Goal: Task Accomplishment & Management: Manage account settings

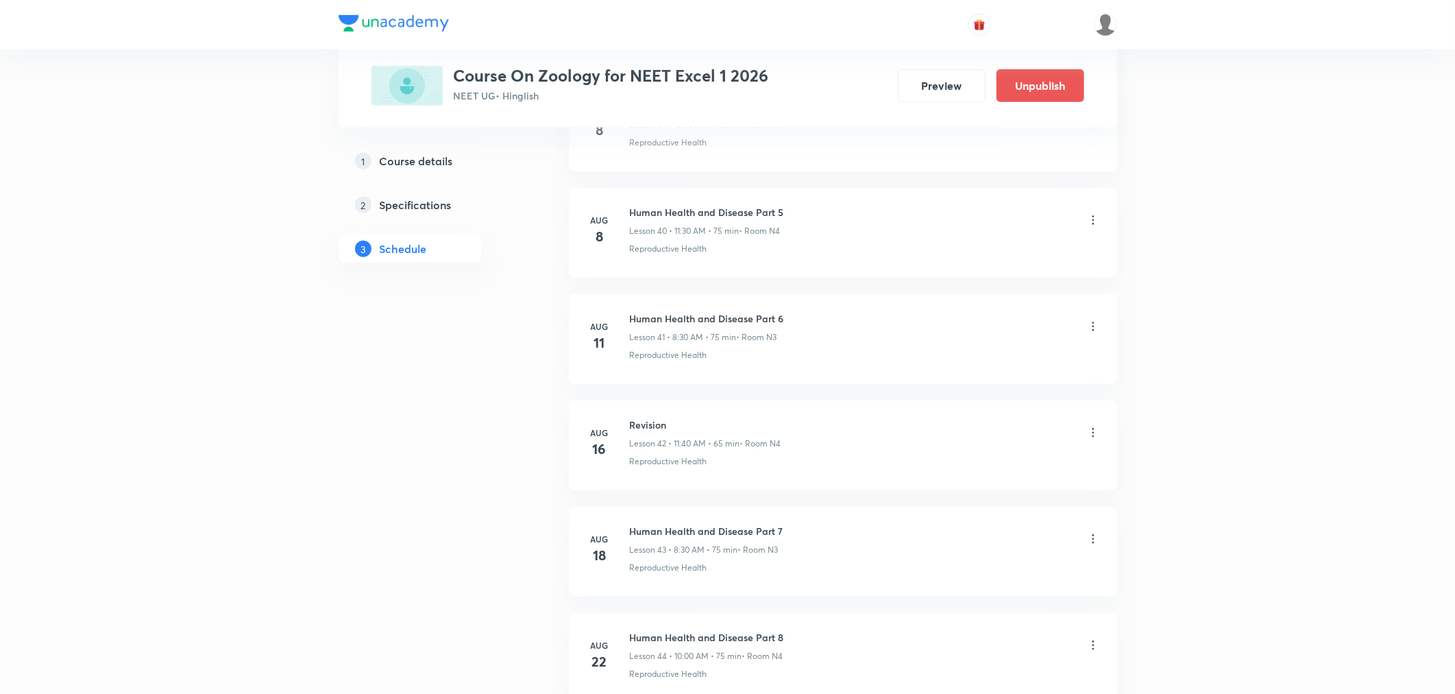
scroll to position [5299, 0]
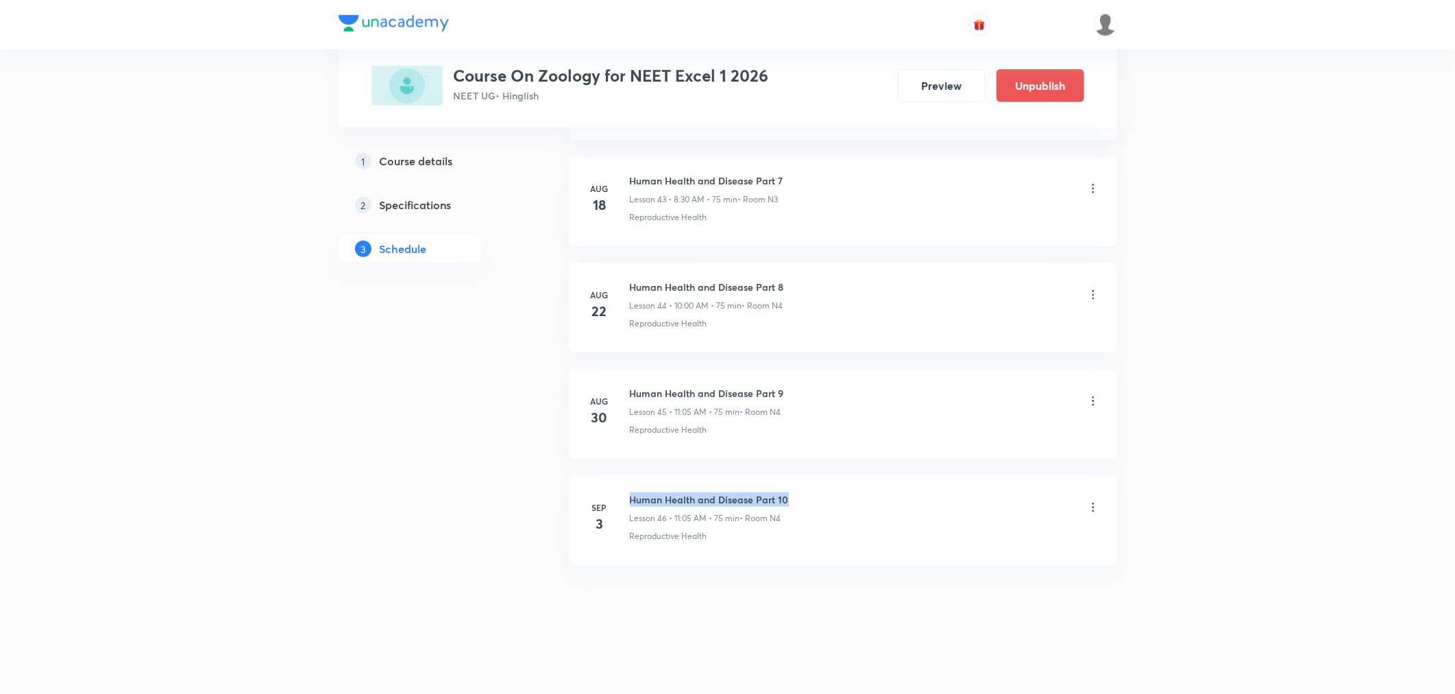
drag, startPoint x: 628, startPoint y: 494, endPoint x: 796, endPoint y: 498, distance: 168.7
click at [796, 498] on div "Sep 3 Human Health and Disease Part 10 Lesson 46 • 11:05 AM • 75 min • Room N4 …" at bounding box center [843, 517] width 514 height 50
copy h6 "Human Health and Disease Part 10"
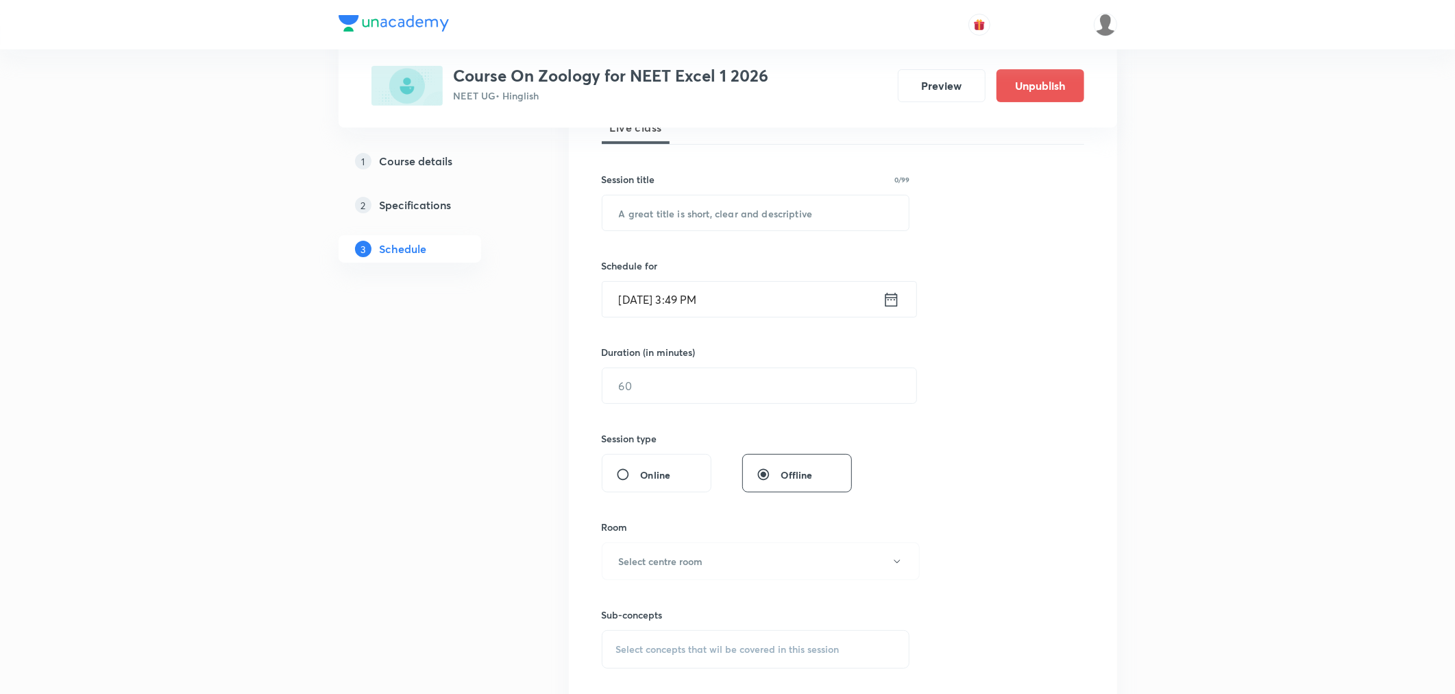
scroll to position [0, 0]
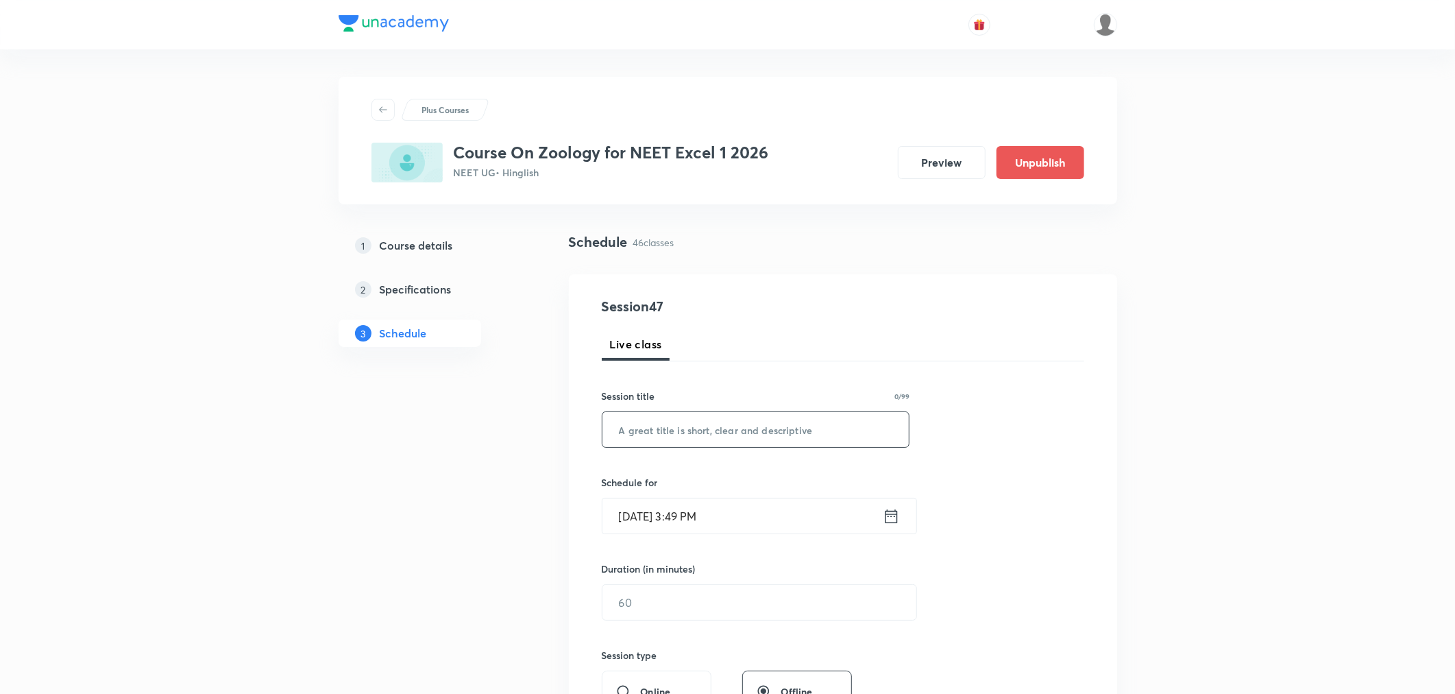
drag, startPoint x: 725, startPoint y: 414, endPoint x: 718, endPoint y: 439, distance: 26.5
click at [724, 418] on input "text" at bounding box center [756, 429] width 307 height 35
paste input "Human Health and Disease Part 10"
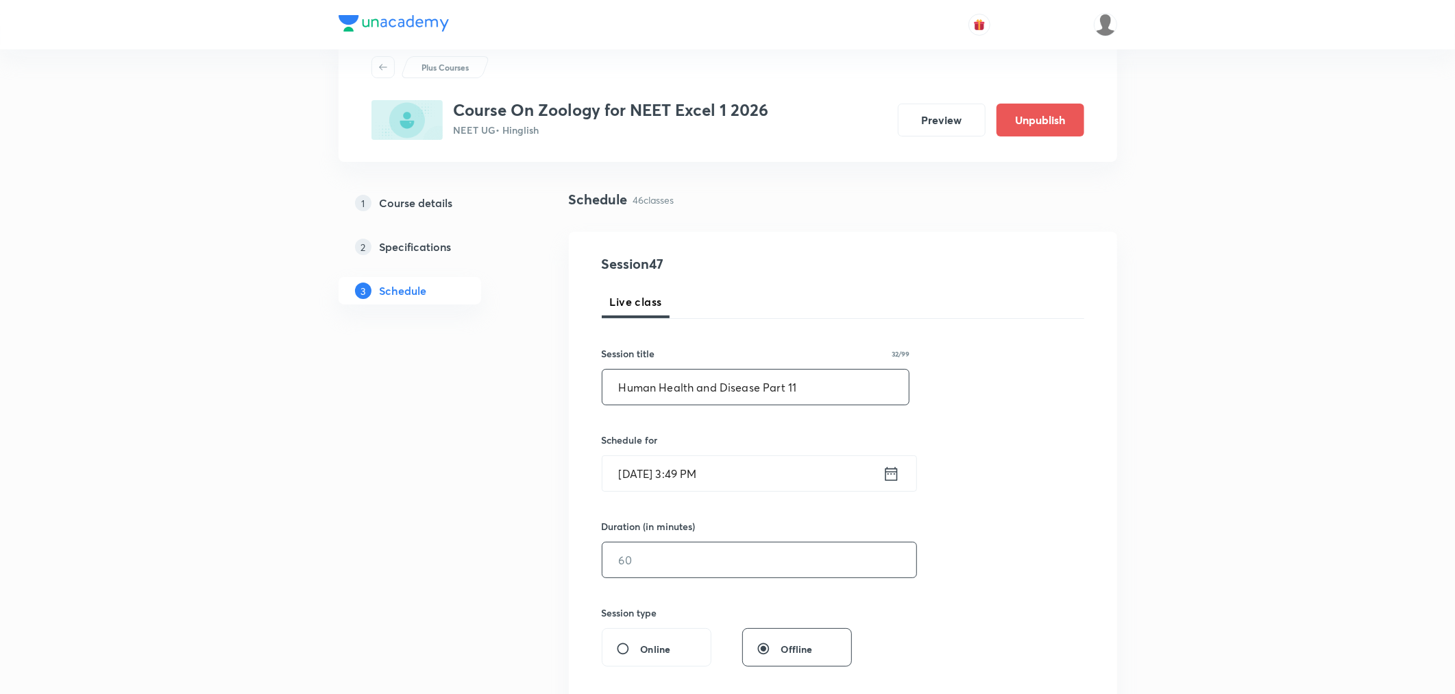
scroll to position [76, 0]
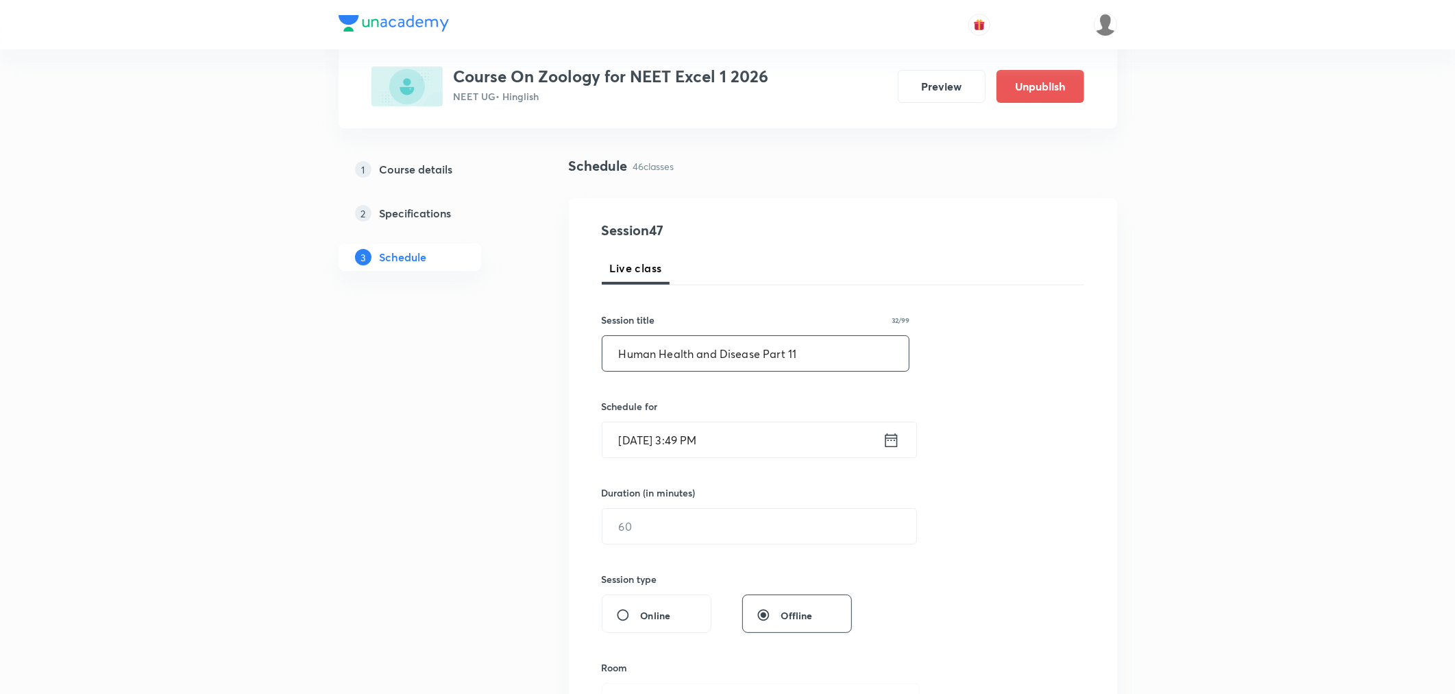
type input "Human Health and Disease Part 11"
click at [888, 441] on icon at bounding box center [891, 439] width 17 height 19
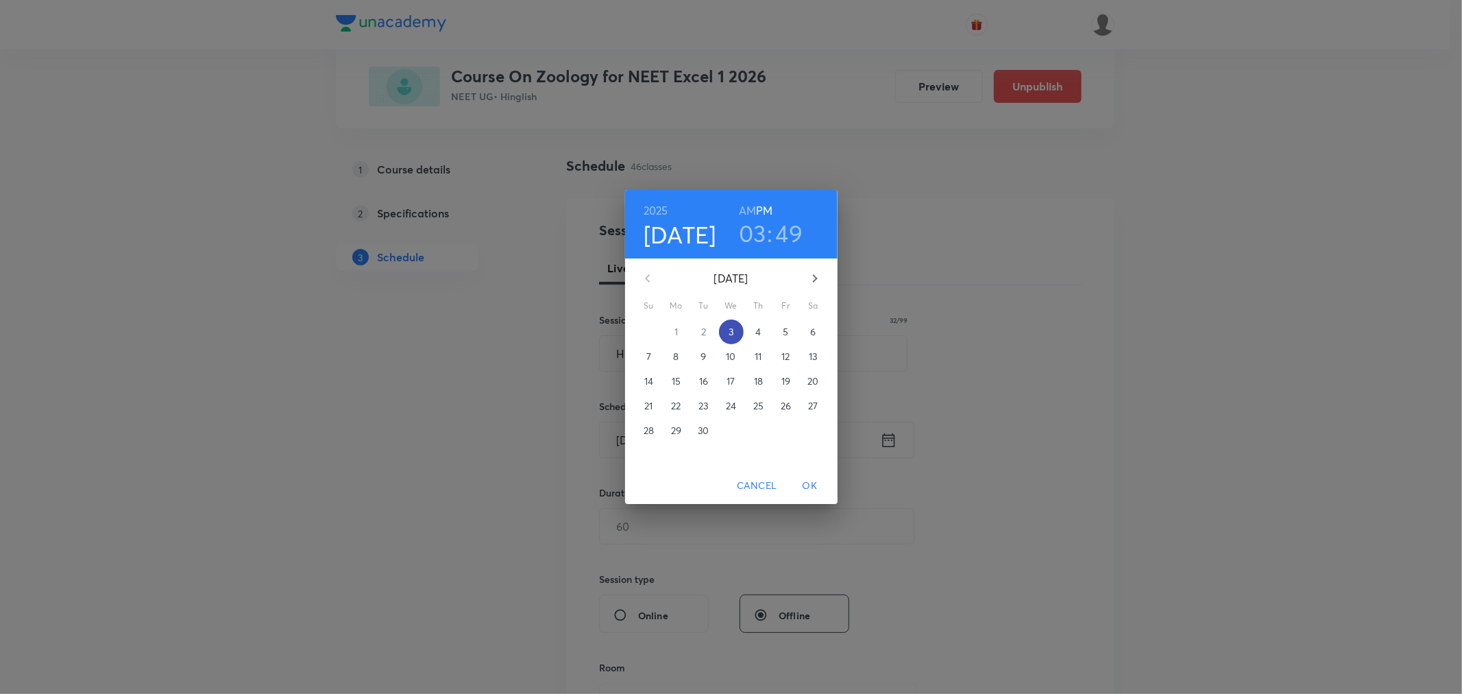
click at [732, 333] on p "3" at bounding box center [731, 332] width 5 height 14
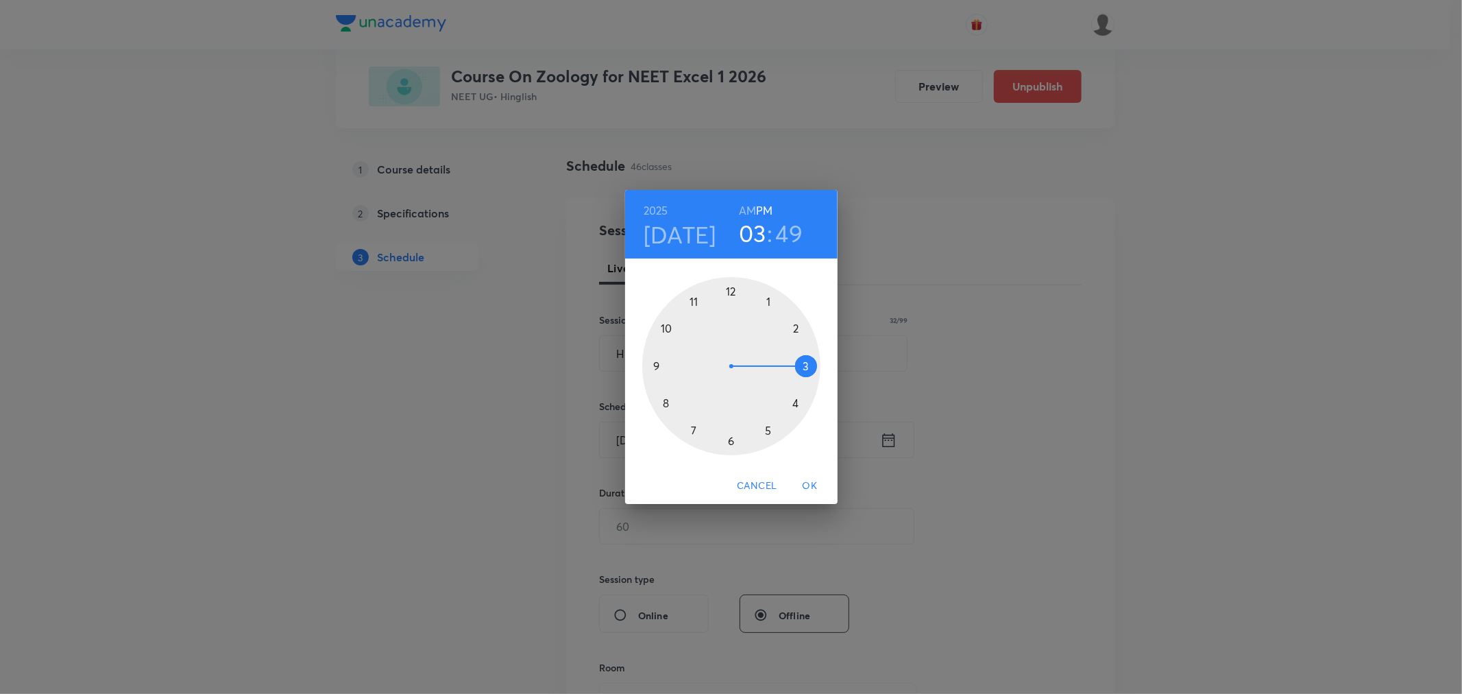
click at [805, 365] on div at bounding box center [731, 366] width 178 height 178
click at [694, 302] on div at bounding box center [731, 366] width 178 height 178
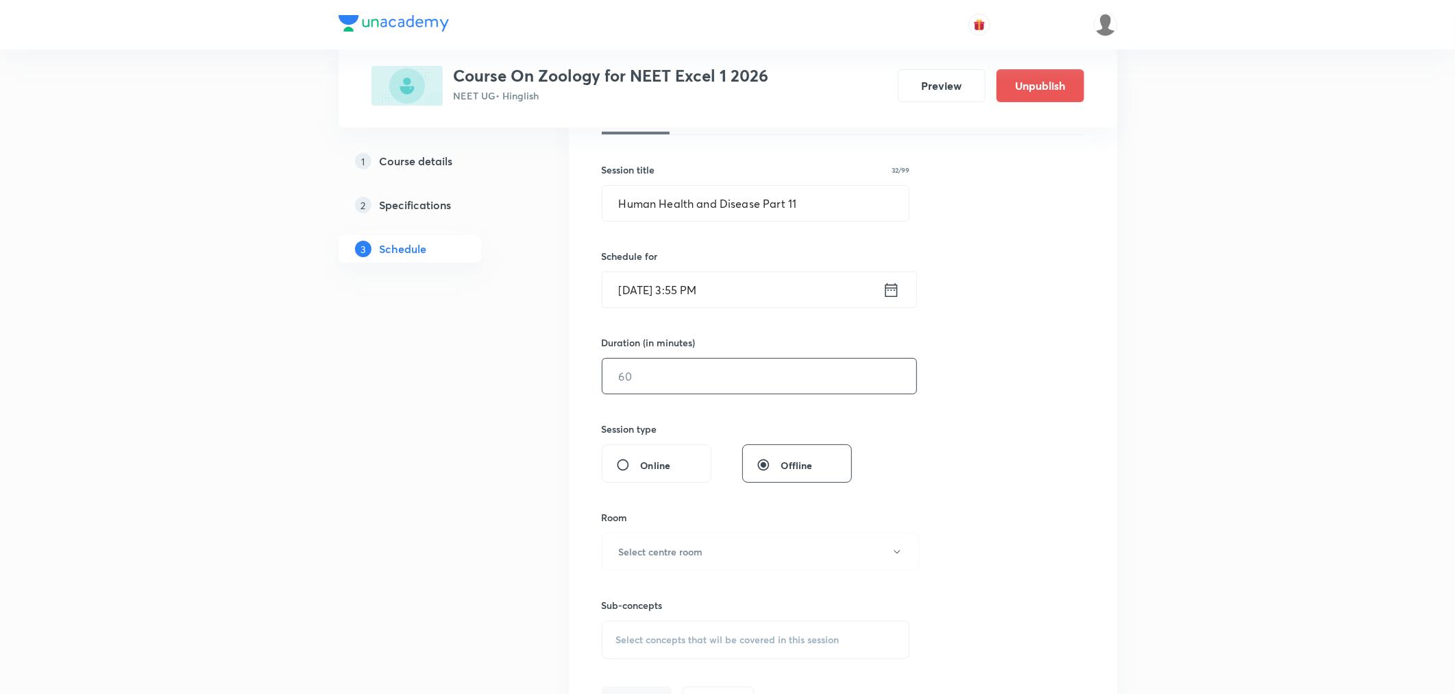
scroll to position [228, 0]
click at [723, 374] on input "text" at bounding box center [760, 373] width 314 height 35
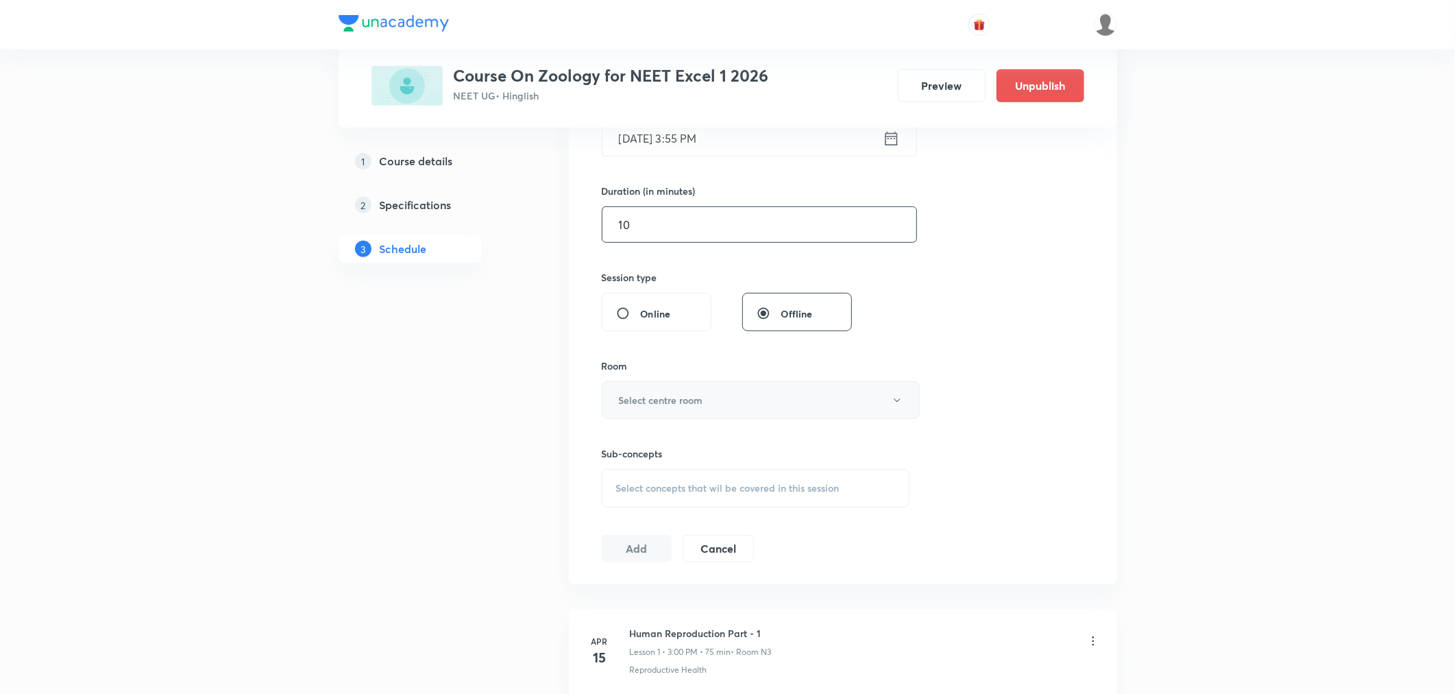
scroll to position [380, 0]
type input "10"
click at [695, 398] on h6 "Select centre room" at bounding box center [661, 397] width 84 height 14
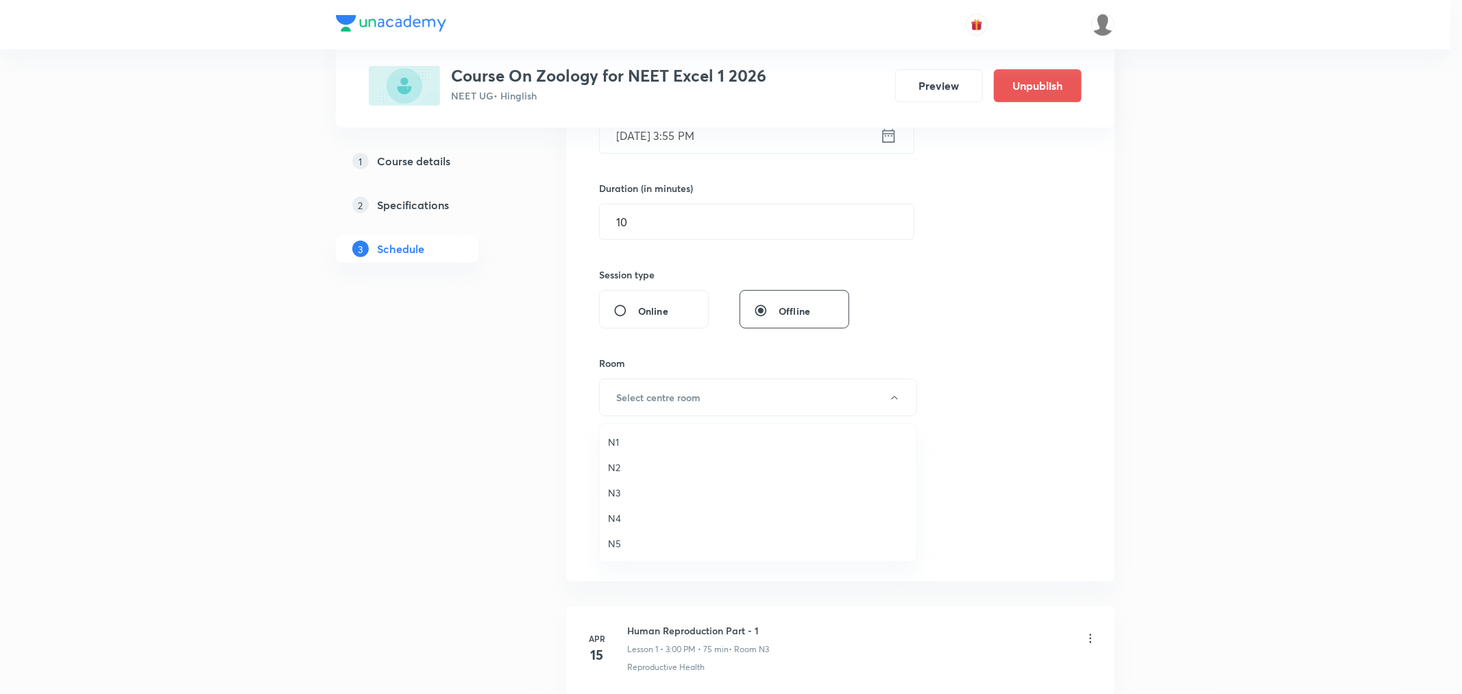
click at [614, 544] on span "N5" at bounding box center [758, 543] width 300 height 14
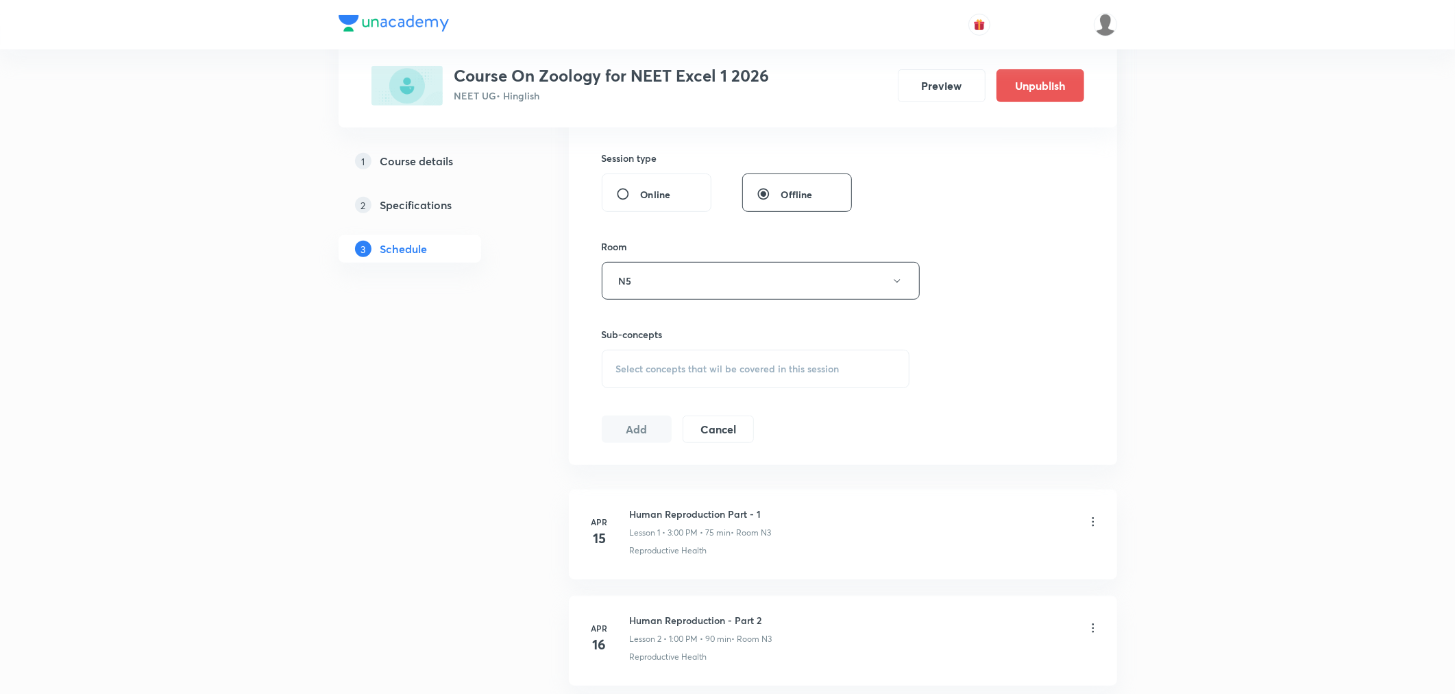
scroll to position [533, 0]
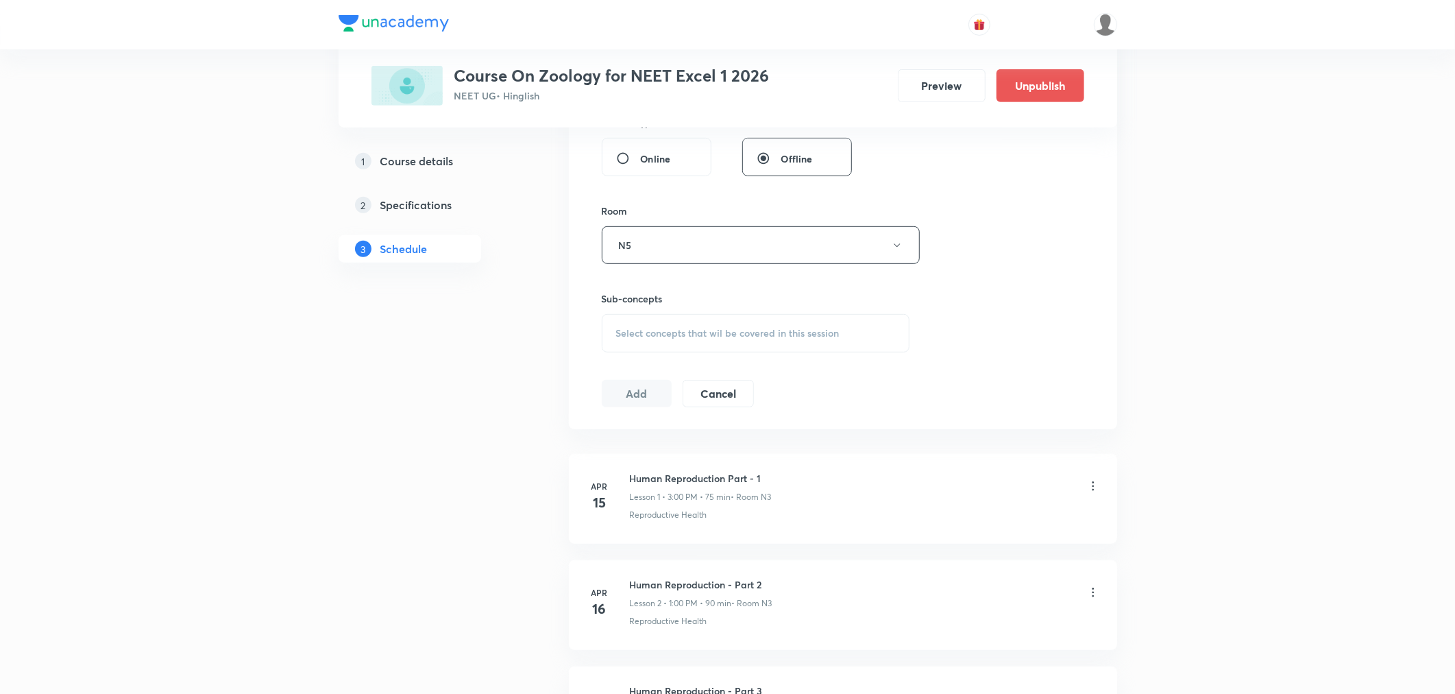
click at [666, 334] on span "Select concepts that wil be covered in this session" at bounding box center [727, 333] width 223 height 11
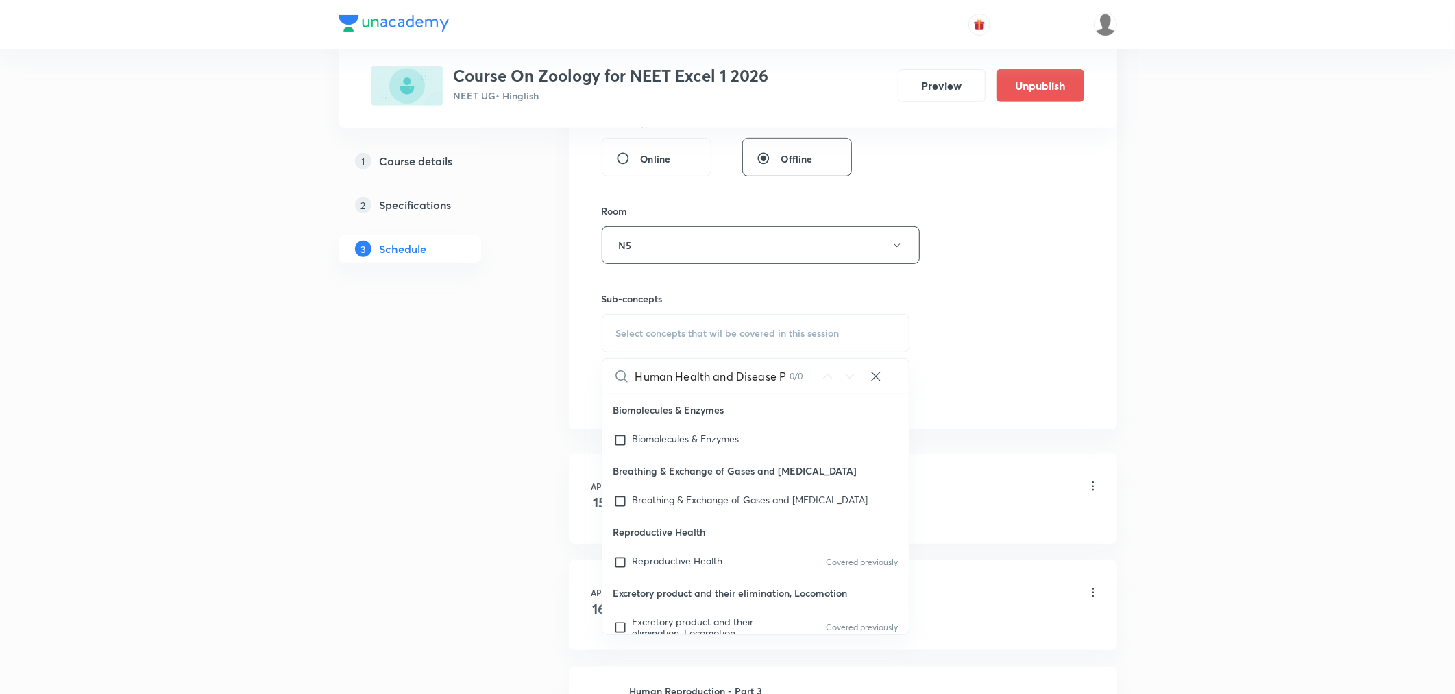
scroll to position [0, 0]
type input "Human Health and Dis"
click at [685, 429] on div "Biomolecules & Enzymes" at bounding box center [756, 440] width 307 height 30
checkbox input "true"
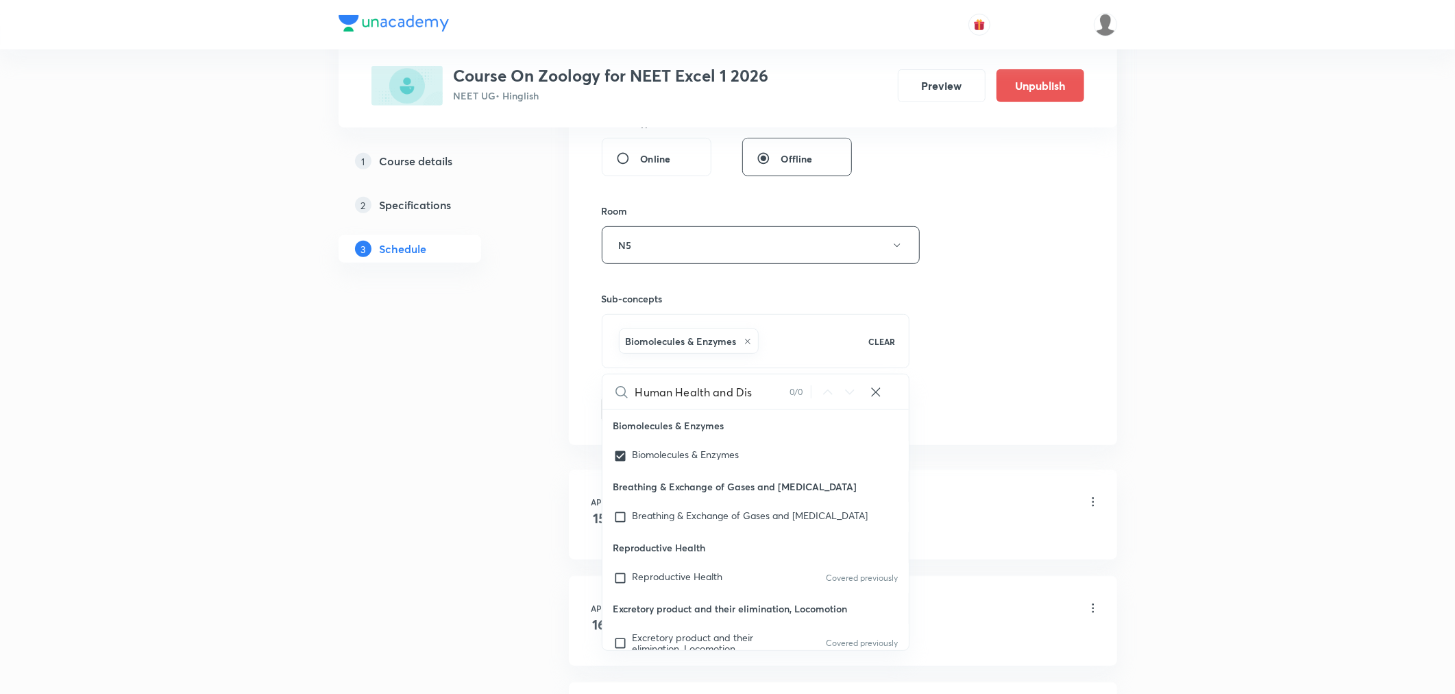
click at [947, 351] on div "Session 47 Live class Session title 32/99 Human Health and Disease Part 11 ​ Sc…" at bounding box center [843, 93] width 483 height 659
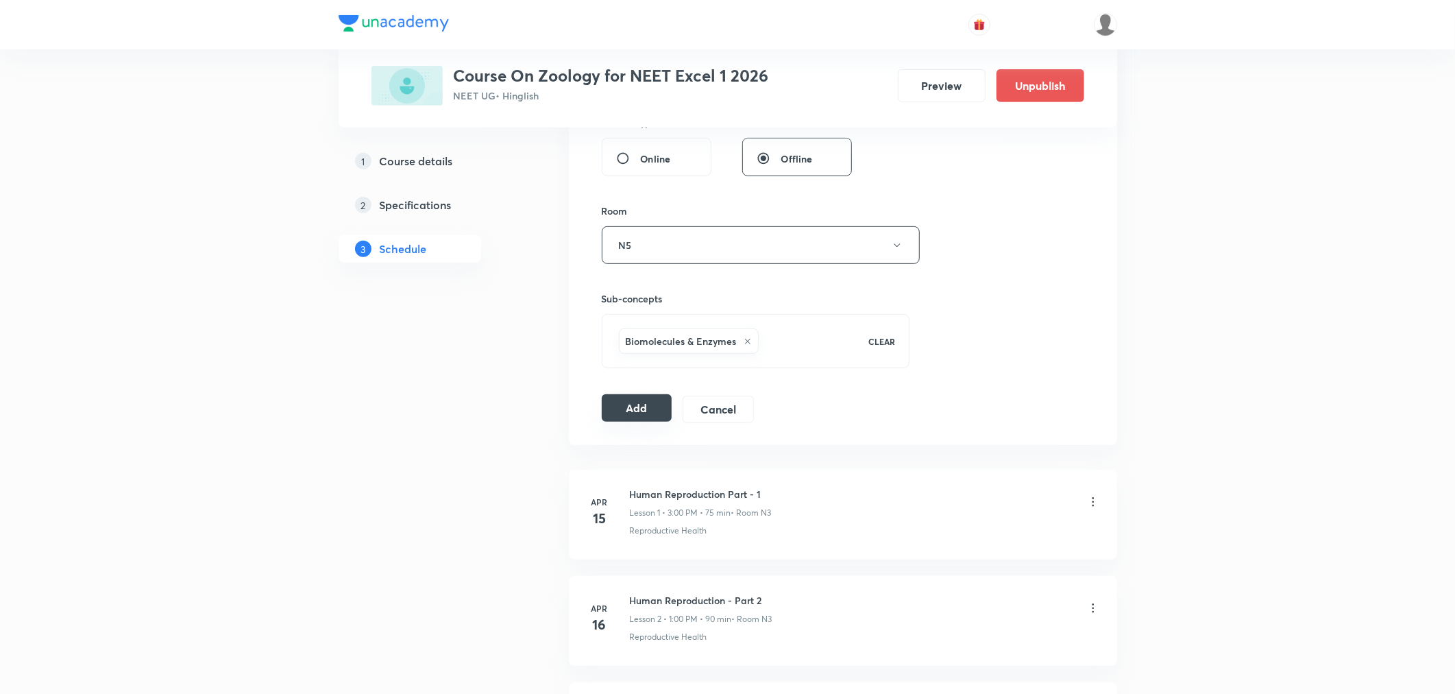
click at [638, 406] on button "Add" at bounding box center [637, 407] width 71 height 27
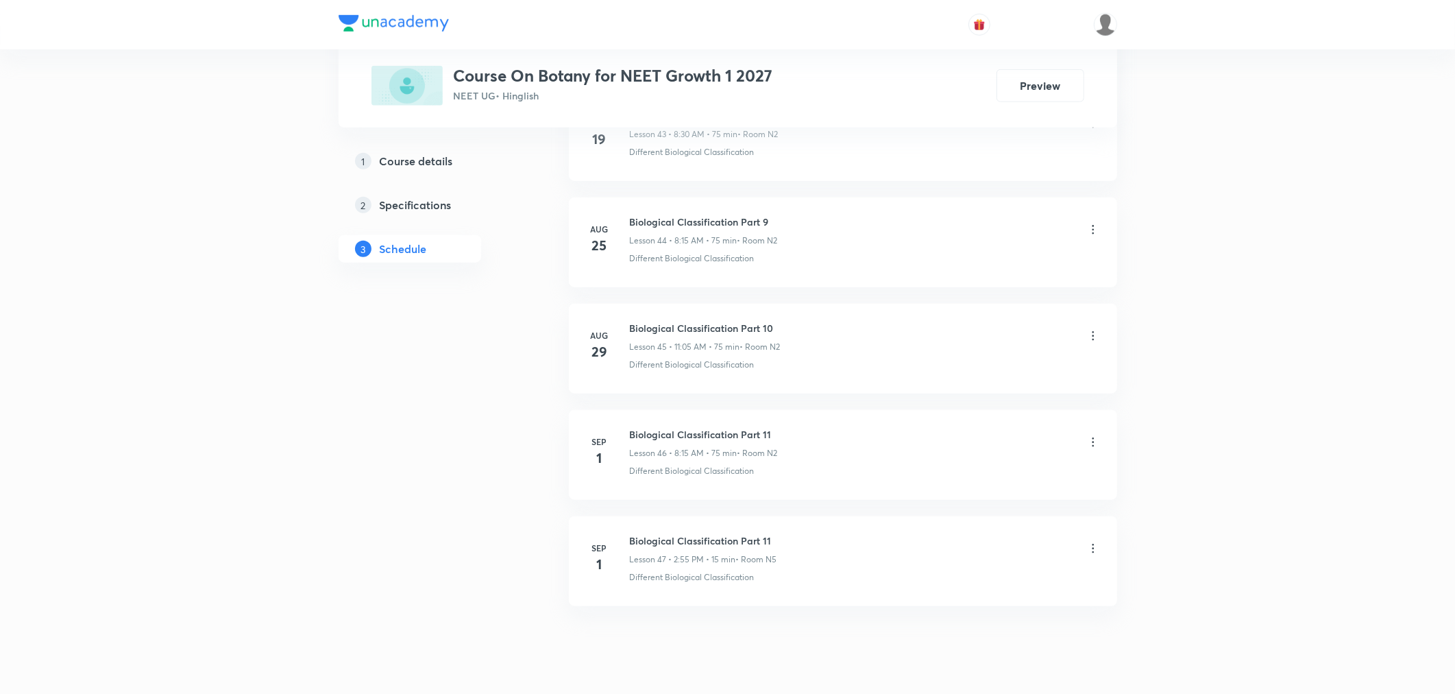
scroll to position [5405, 0]
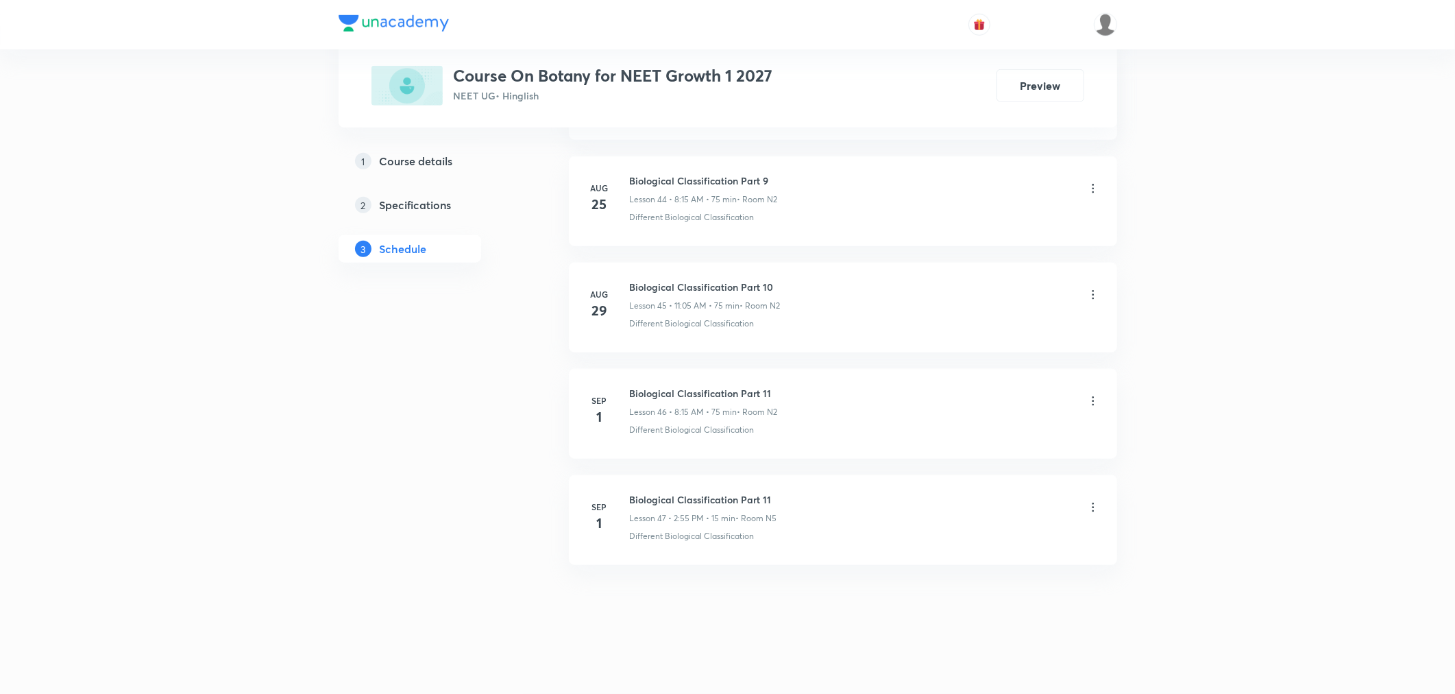
click at [1095, 509] on icon at bounding box center [1093, 507] width 14 height 14
click at [970, 564] on p "Delete" at bounding box center [972, 568] width 29 height 14
click at [910, 666] on button "Delete" at bounding box center [925, 664] width 121 height 33
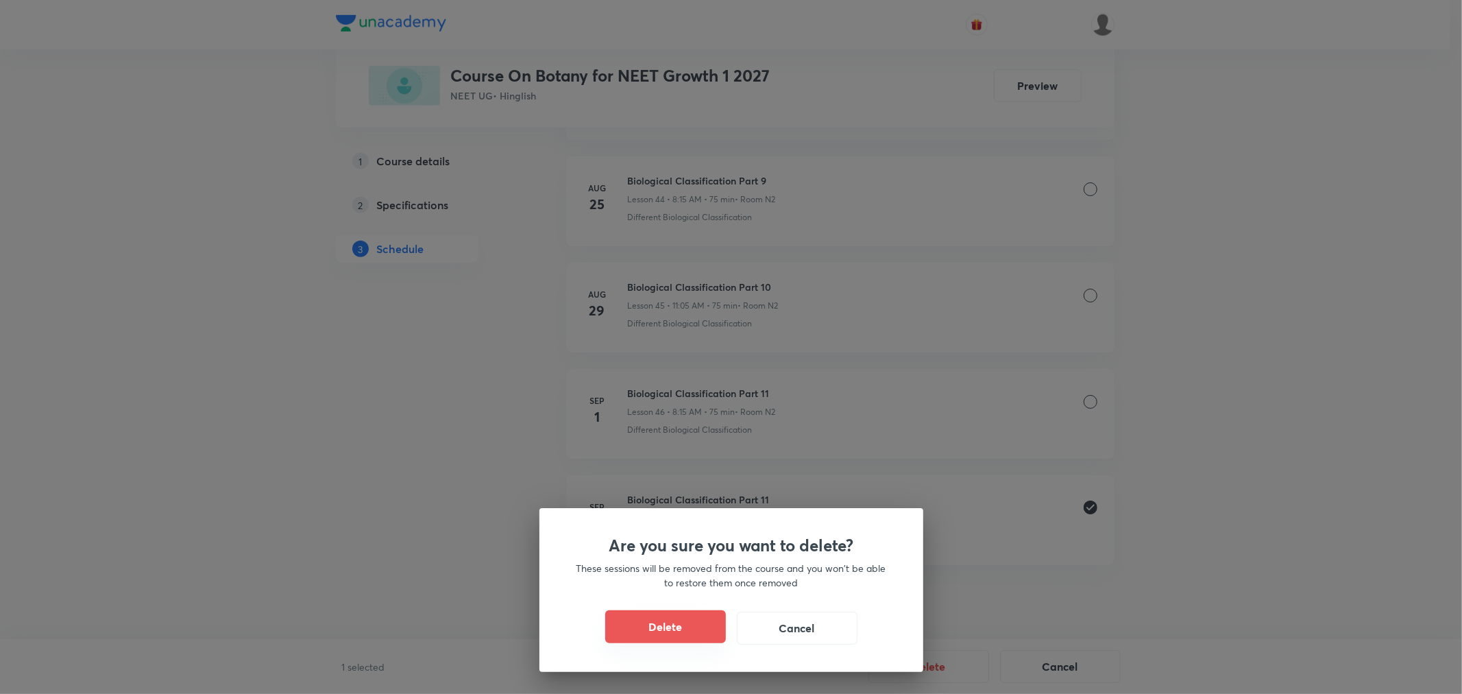
click at [661, 631] on button "Delete" at bounding box center [665, 626] width 121 height 33
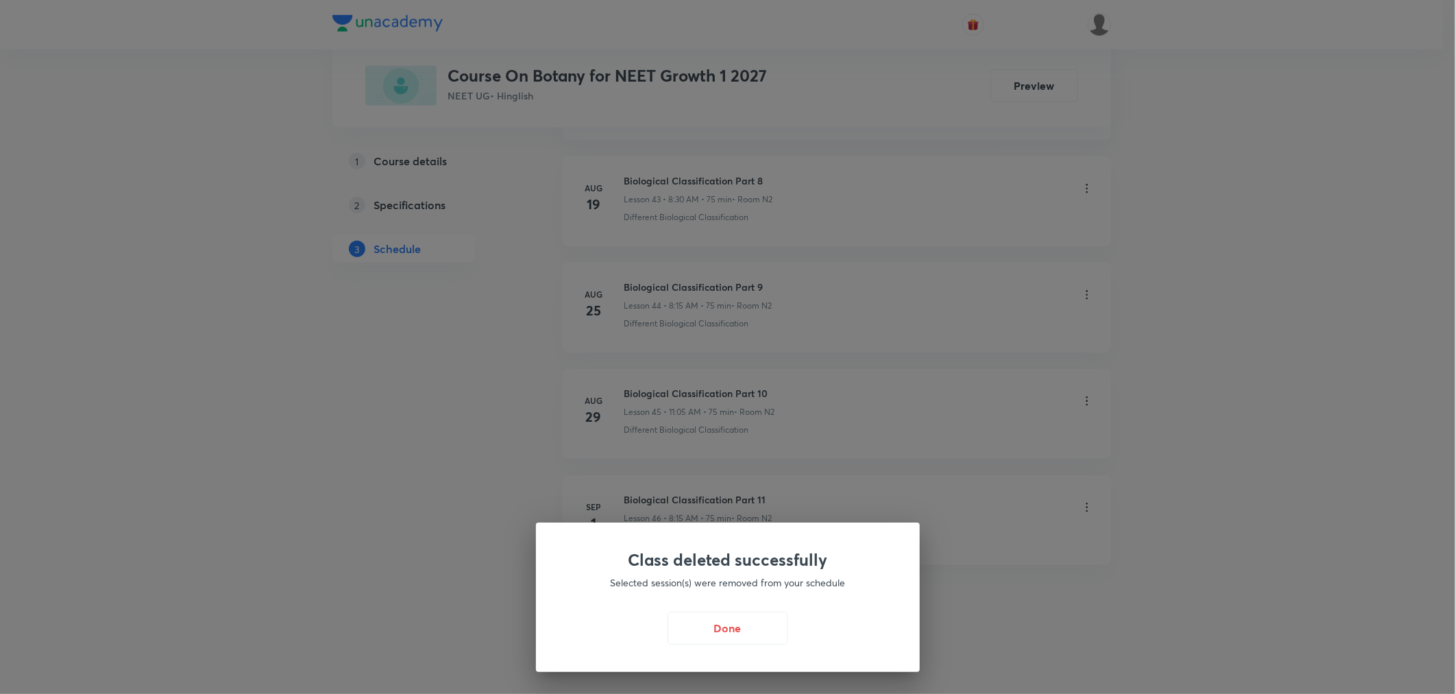
scroll to position [5299, 0]
click at [727, 633] on button "Done" at bounding box center [731, 626] width 121 height 33
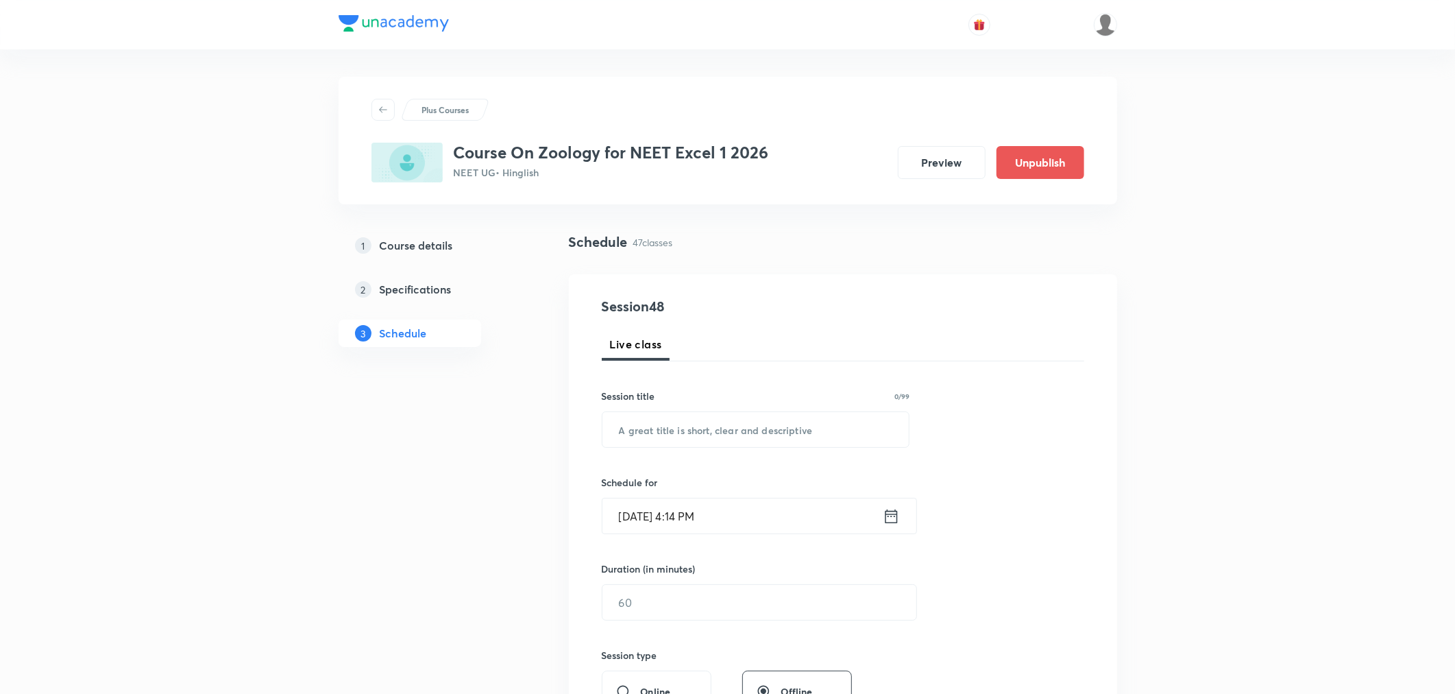
scroll to position [5404, 0]
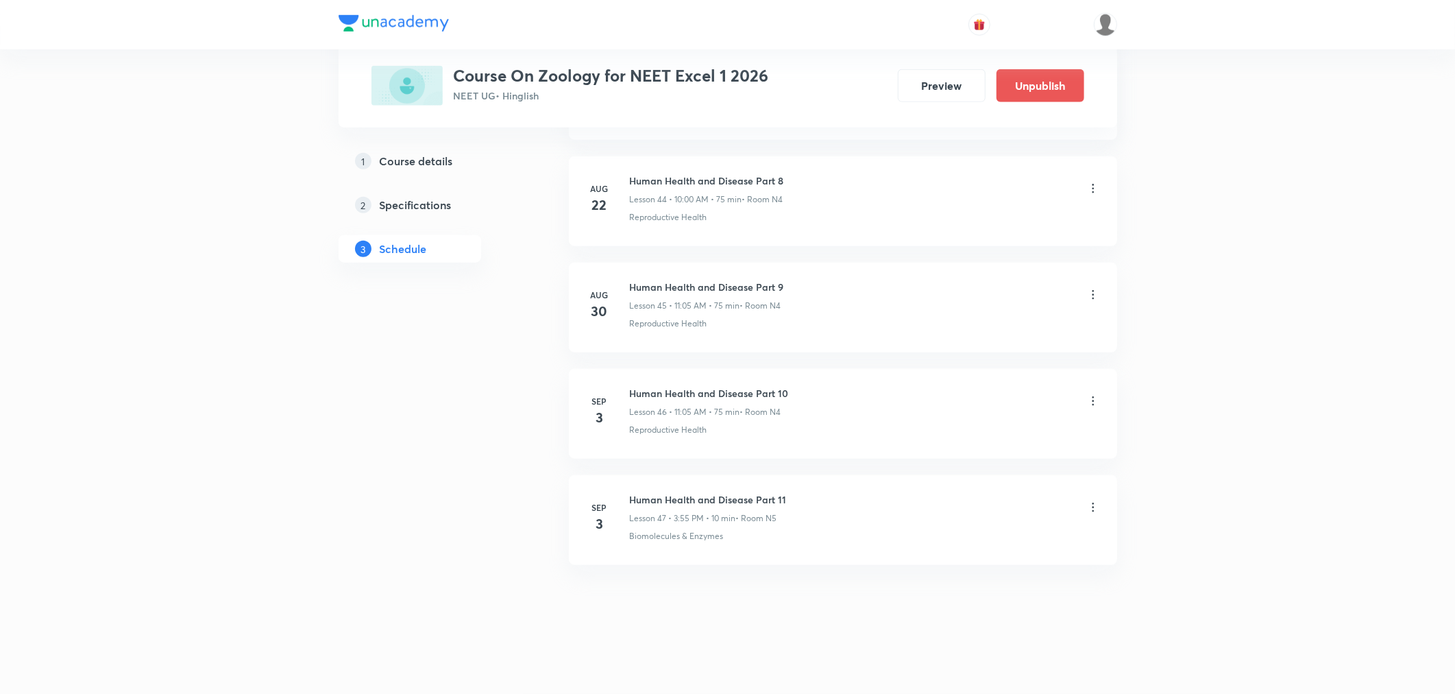
click at [1090, 505] on icon at bounding box center [1093, 507] width 14 height 14
click at [971, 574] on p "Delete" at bounding box center [972, 568] width 29 height 14
click at [945, 666] on button "Delete" at bounding box center [925, 664] width 121 height 33
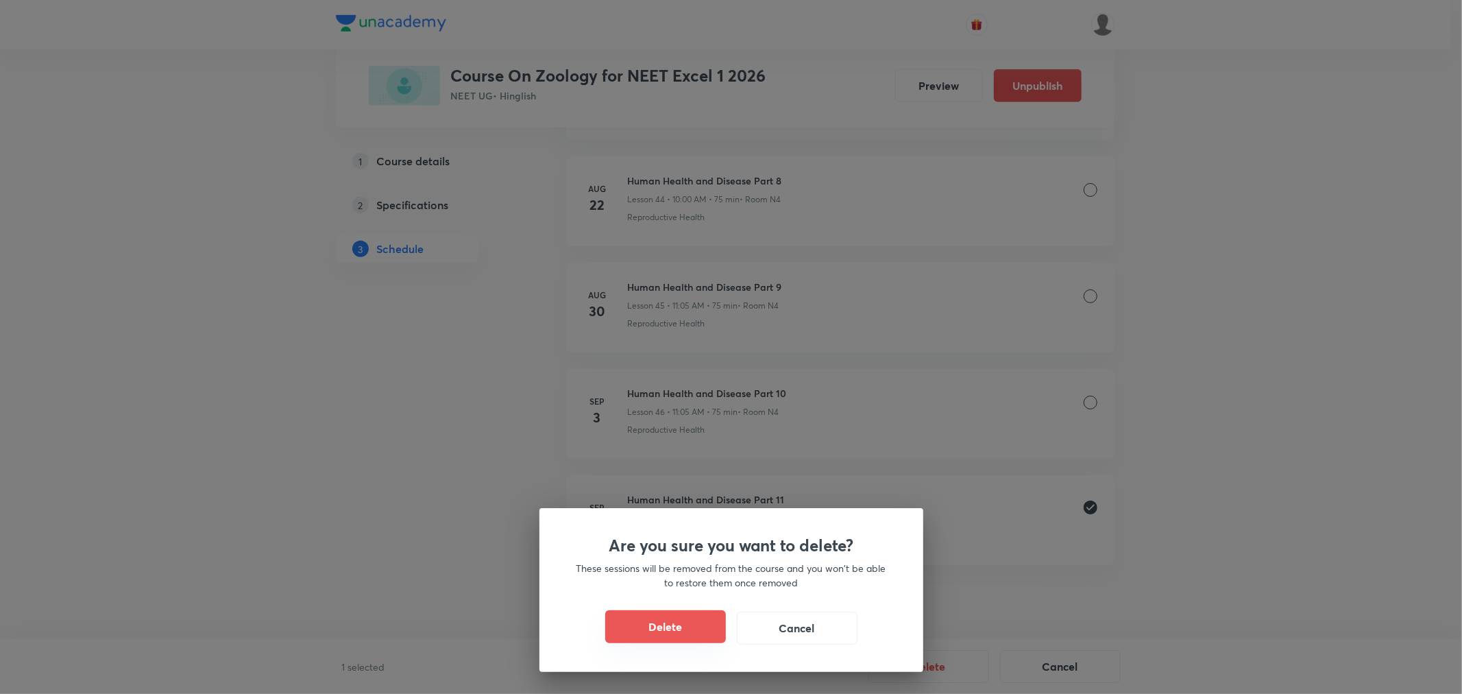
click at [674, 627] on button "Delete" at bounding box center [665, 626] width 121 height 33
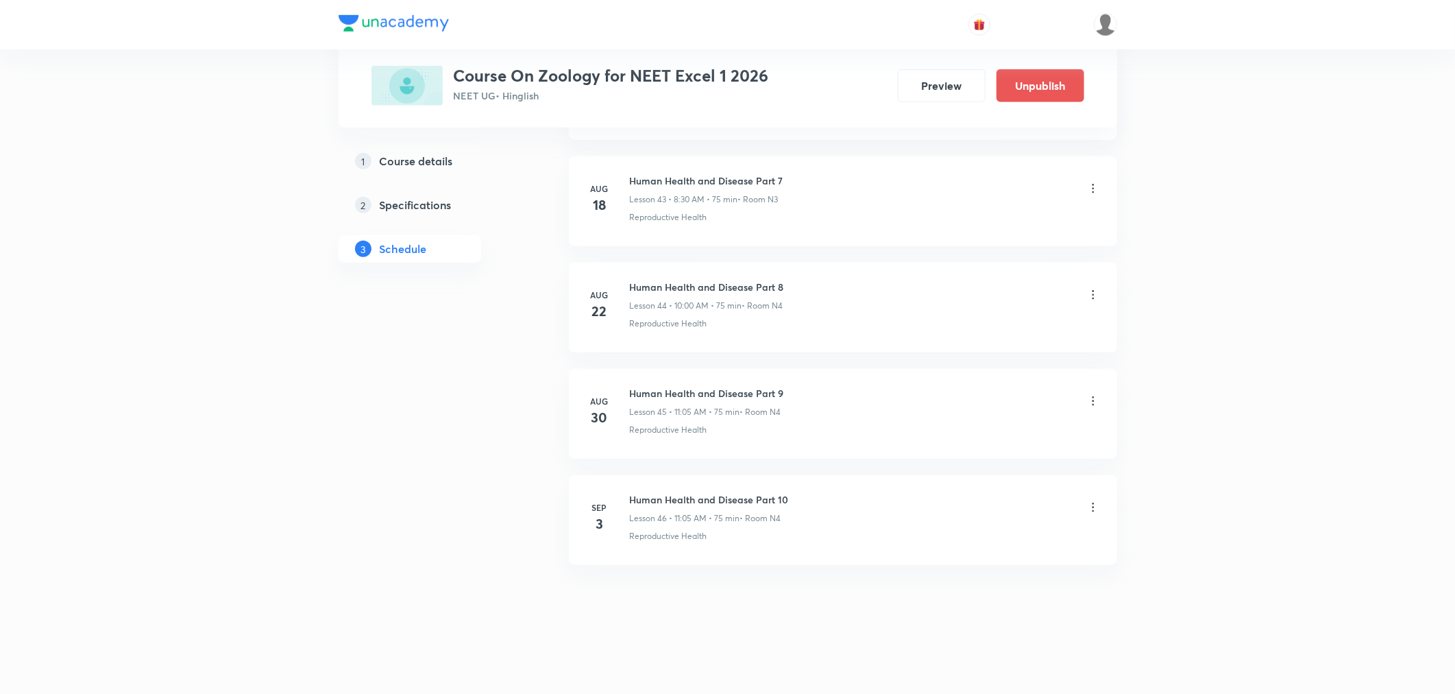
scroll to position [5299, 0]
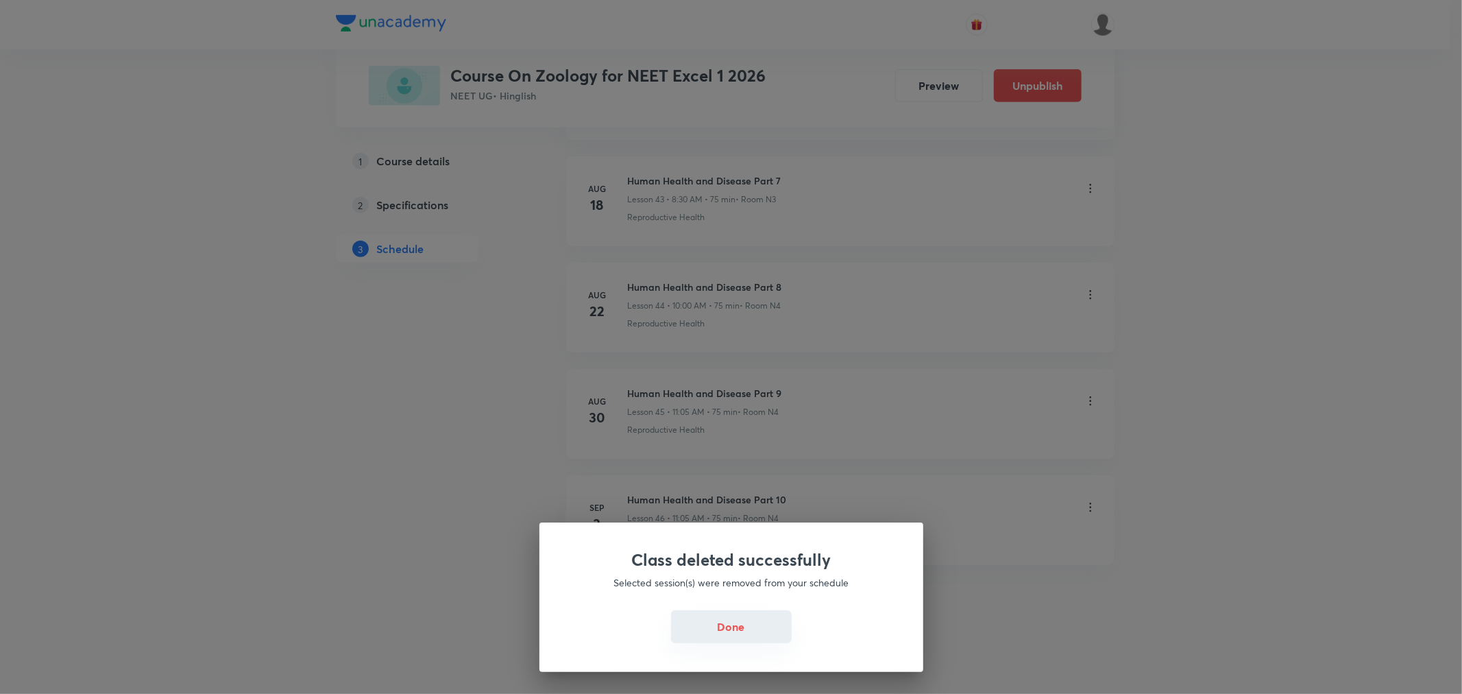
click at [725, 634] on button "Done" at bounding box center [731, 626] width 121 height 33
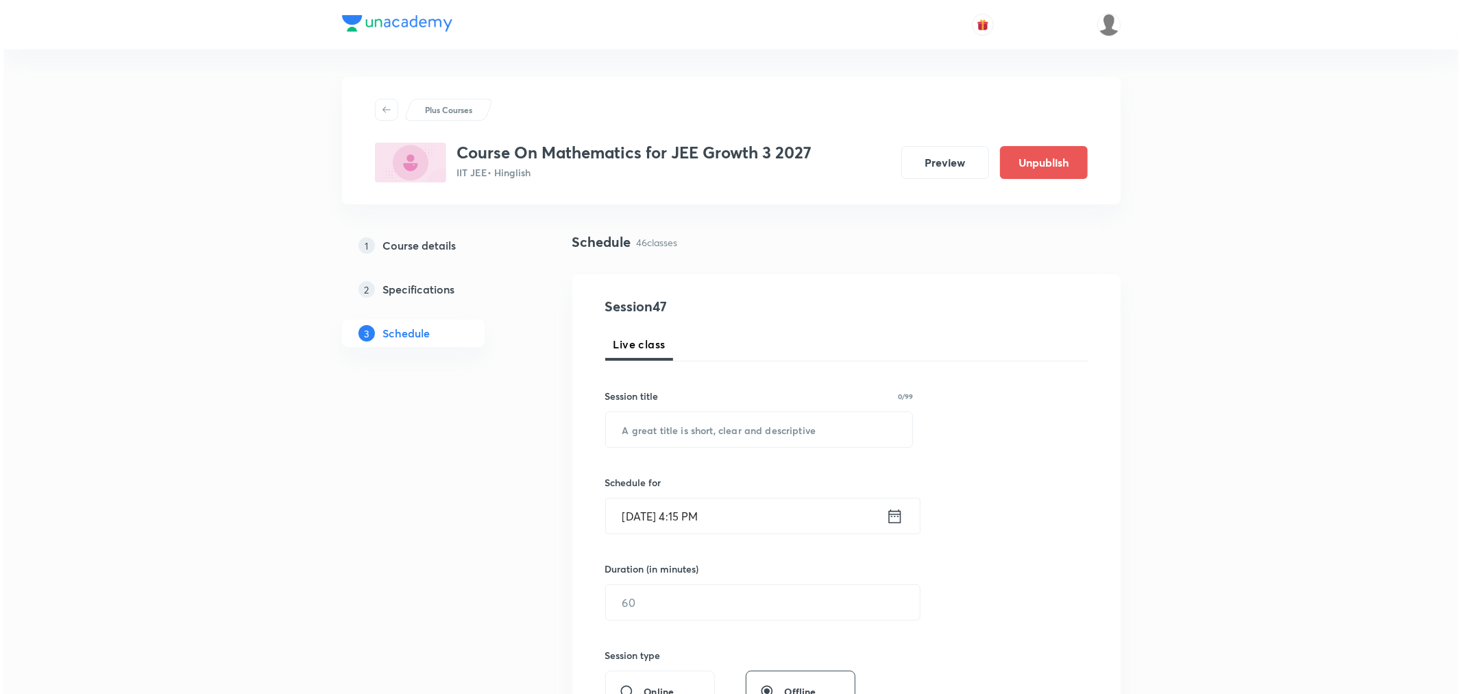
scroll to position [5299, 0]
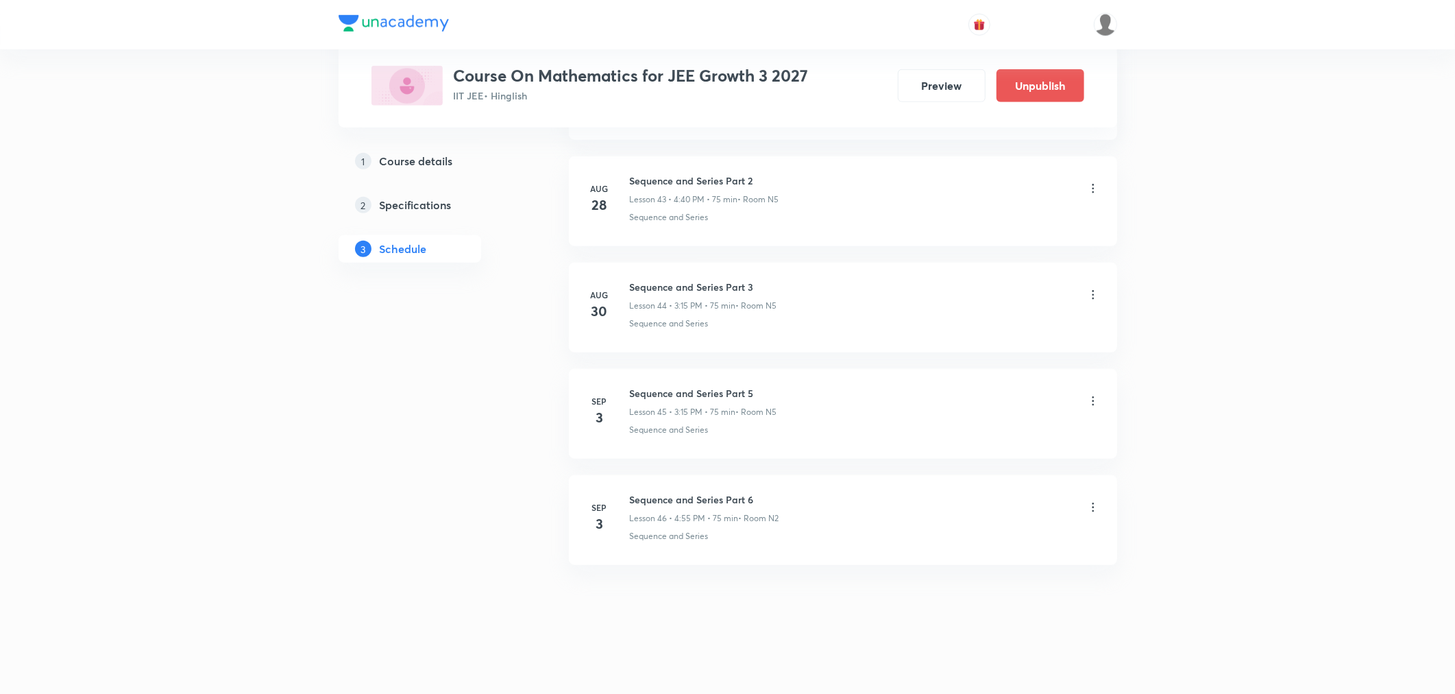
click at [1089, 500] on icon at bounding box center [1093, 507] width 14 height 14
click at [966, 546] on p "Edit" at bounding box center [966, 542] width 17 height 14
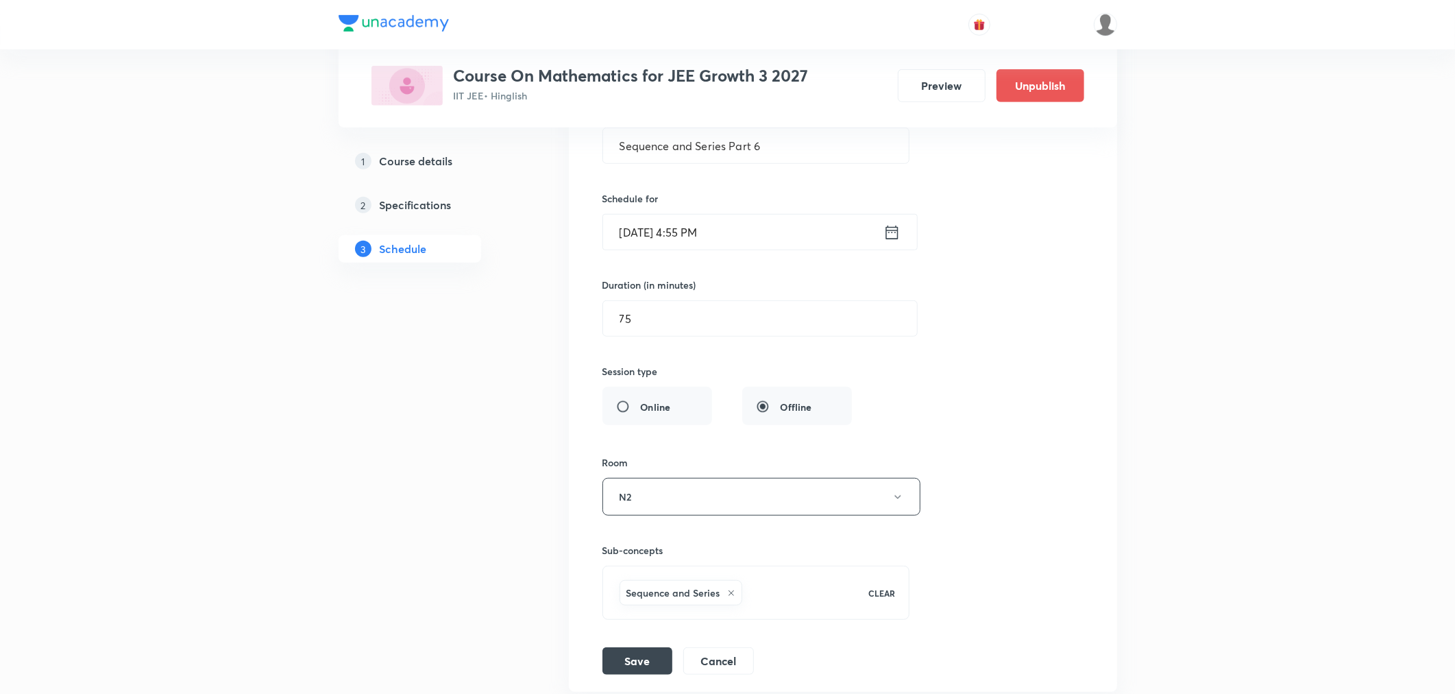
scroll to position [5043, 0]
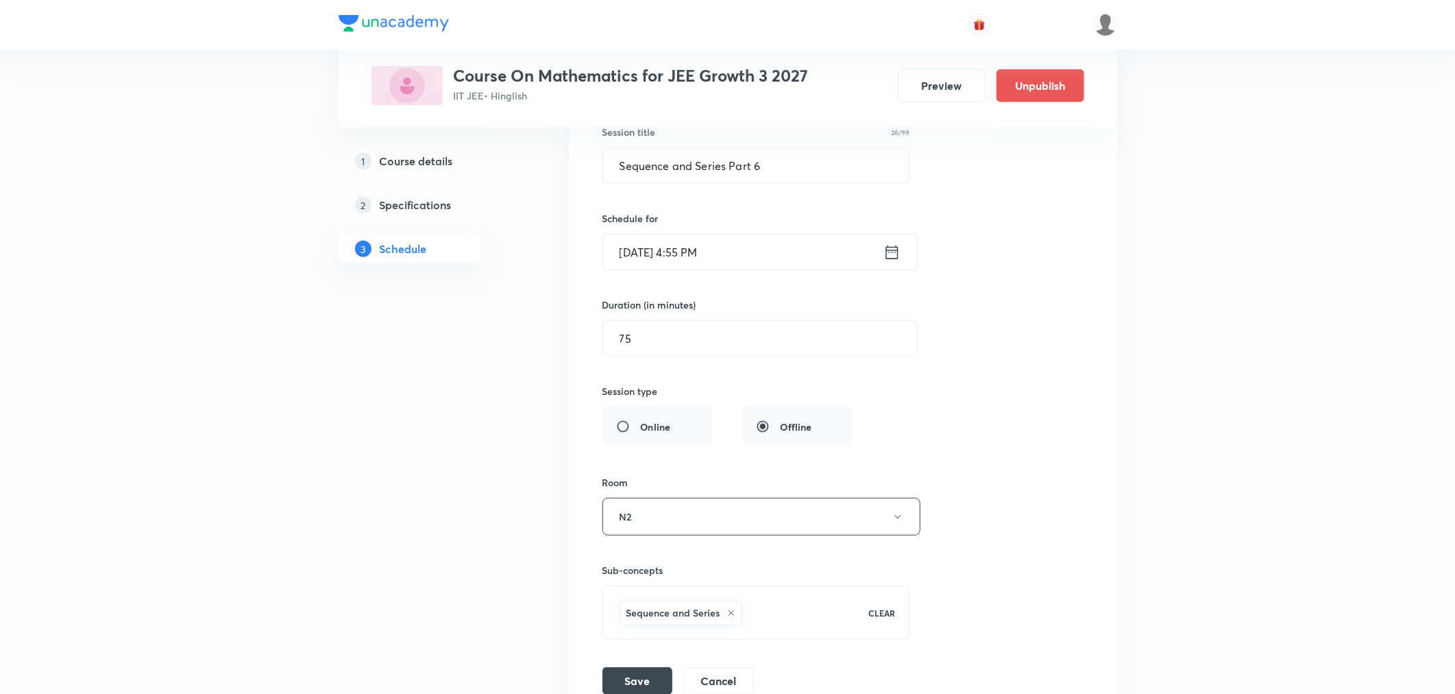
click at [892, 254] on icon at bounding box center [892, 252] width 17 height 19
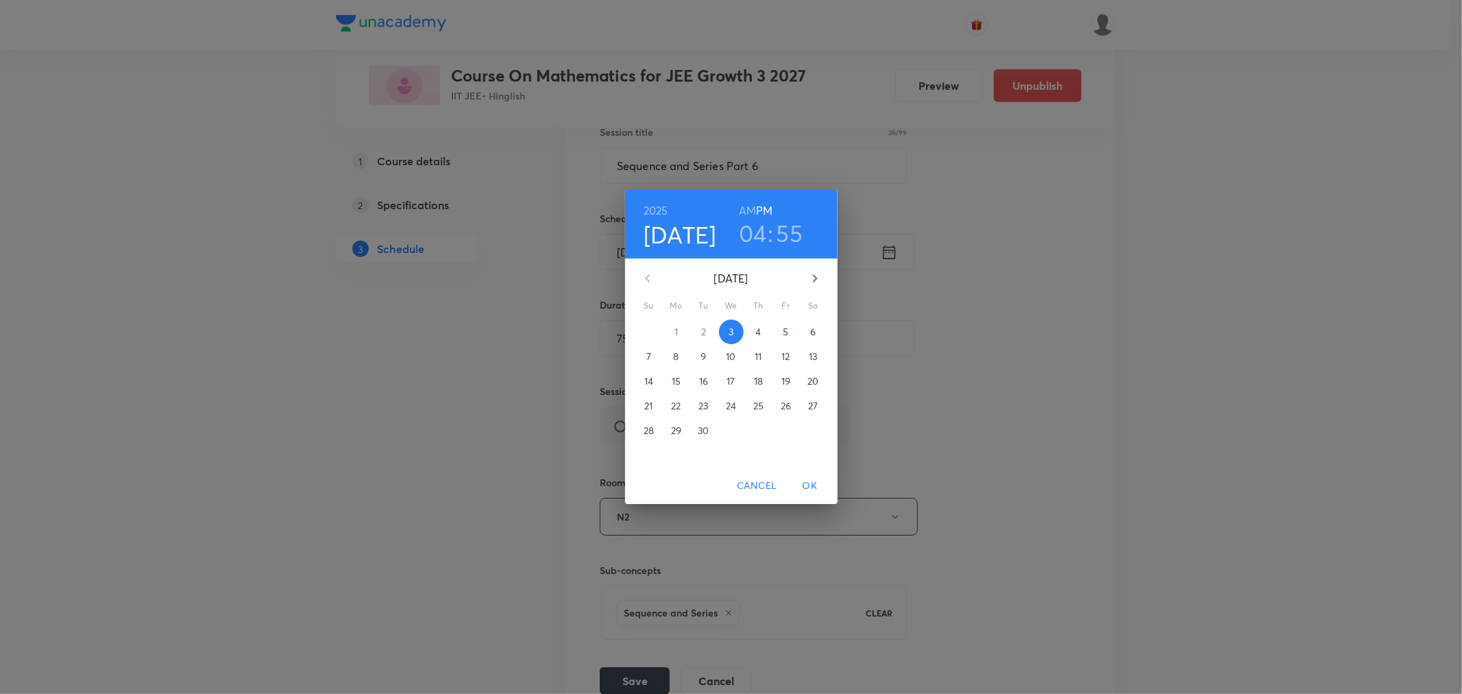
click at [969, 341] on div "2025 Sep 3 04 : 55 AM PM September 2025 Su Mo Tu We Th Fr Sa 31 1 2 3 4 5 6 7 8…" at bounding box center [731, 347] width 1462 height 694
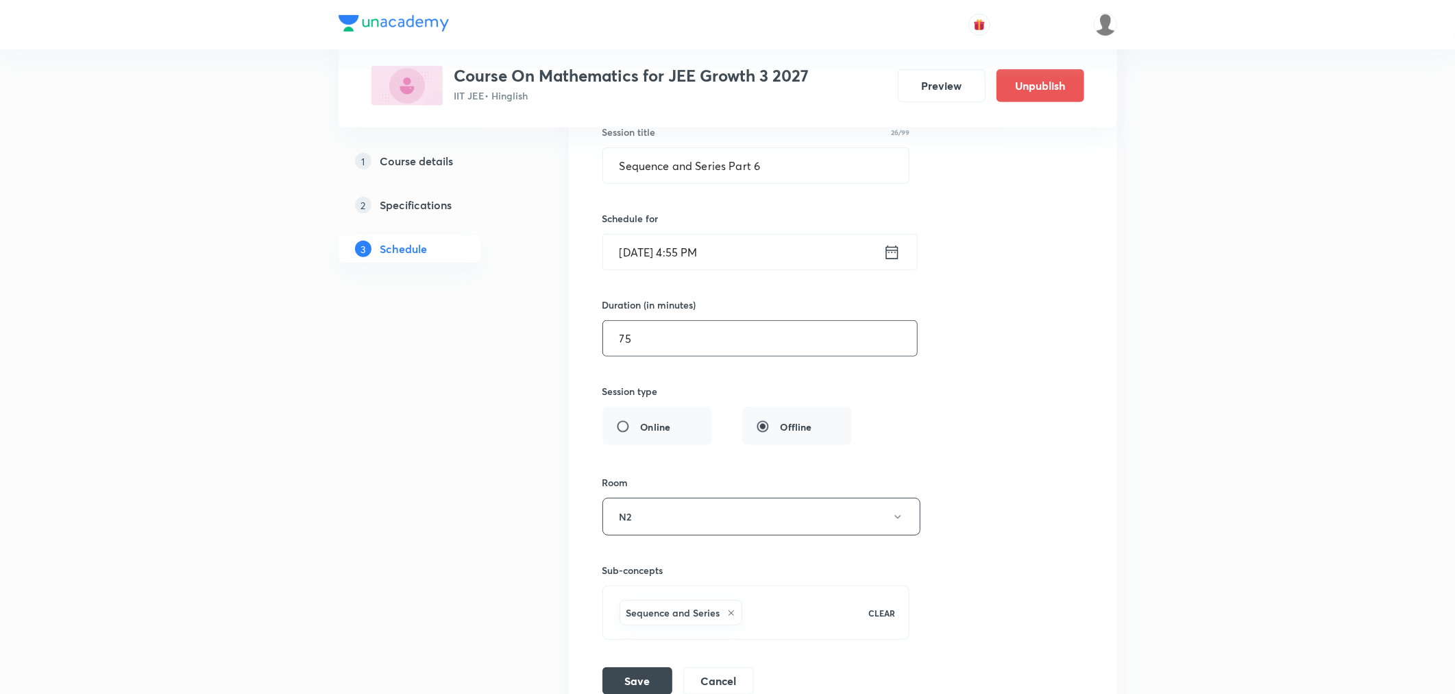
click at [654, 350] on input "75" at bounding box center [760, 338] width 314 height 35
type input "7"
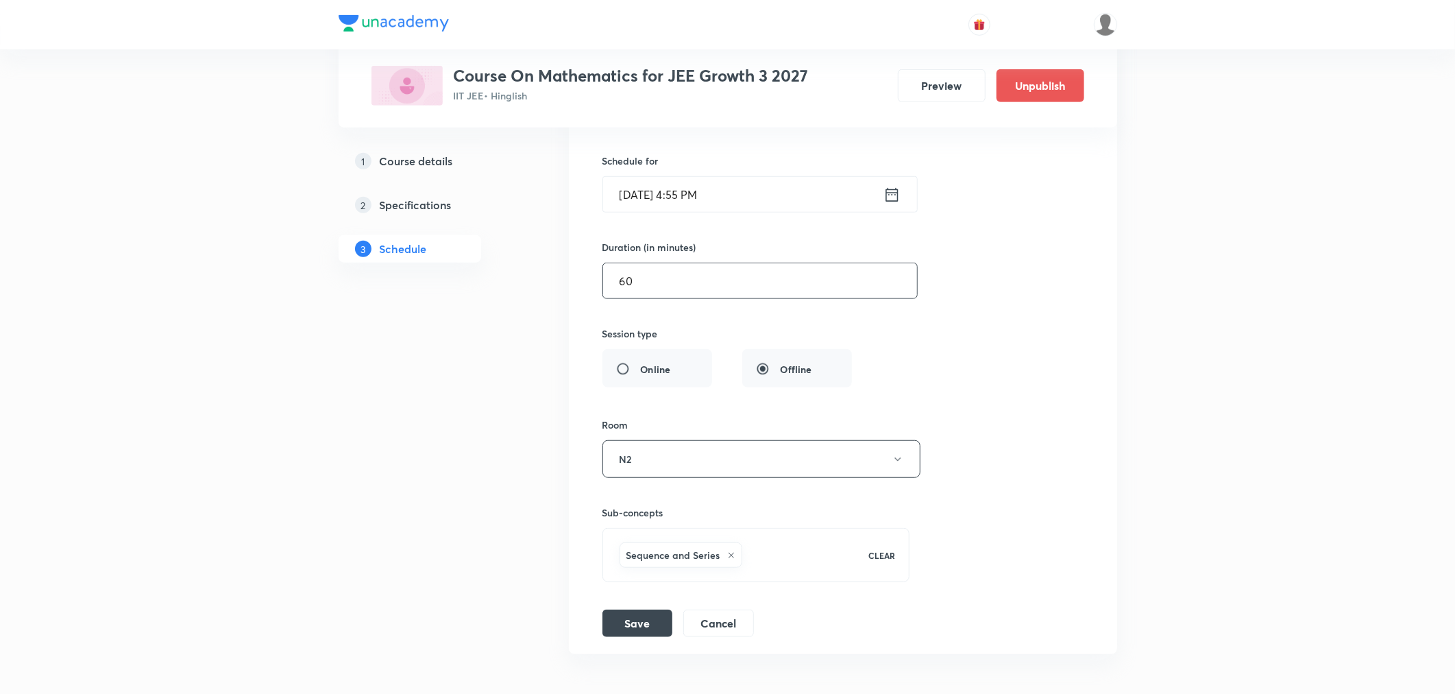
scroll to position [5196, 0]
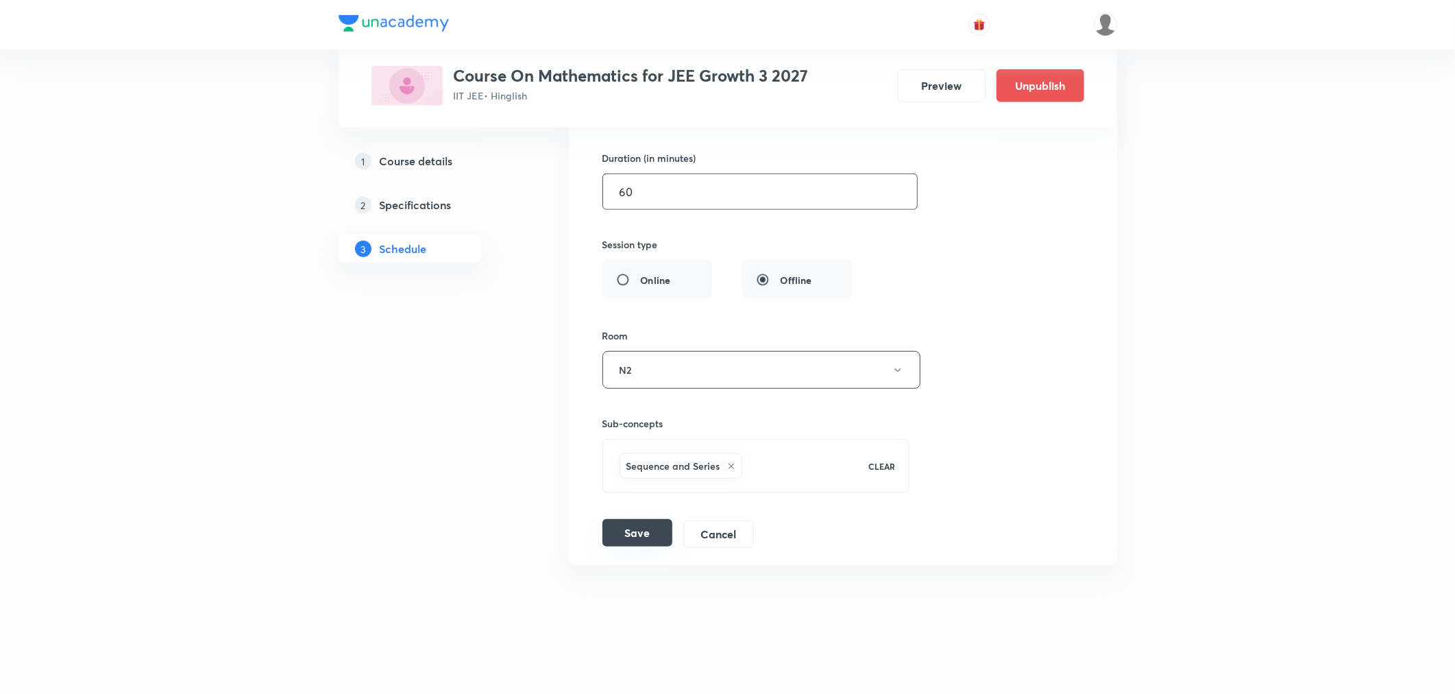
type input "60"
click at [637, 536] on button "Save" at bounding box center [638, 532] width 70 height 27
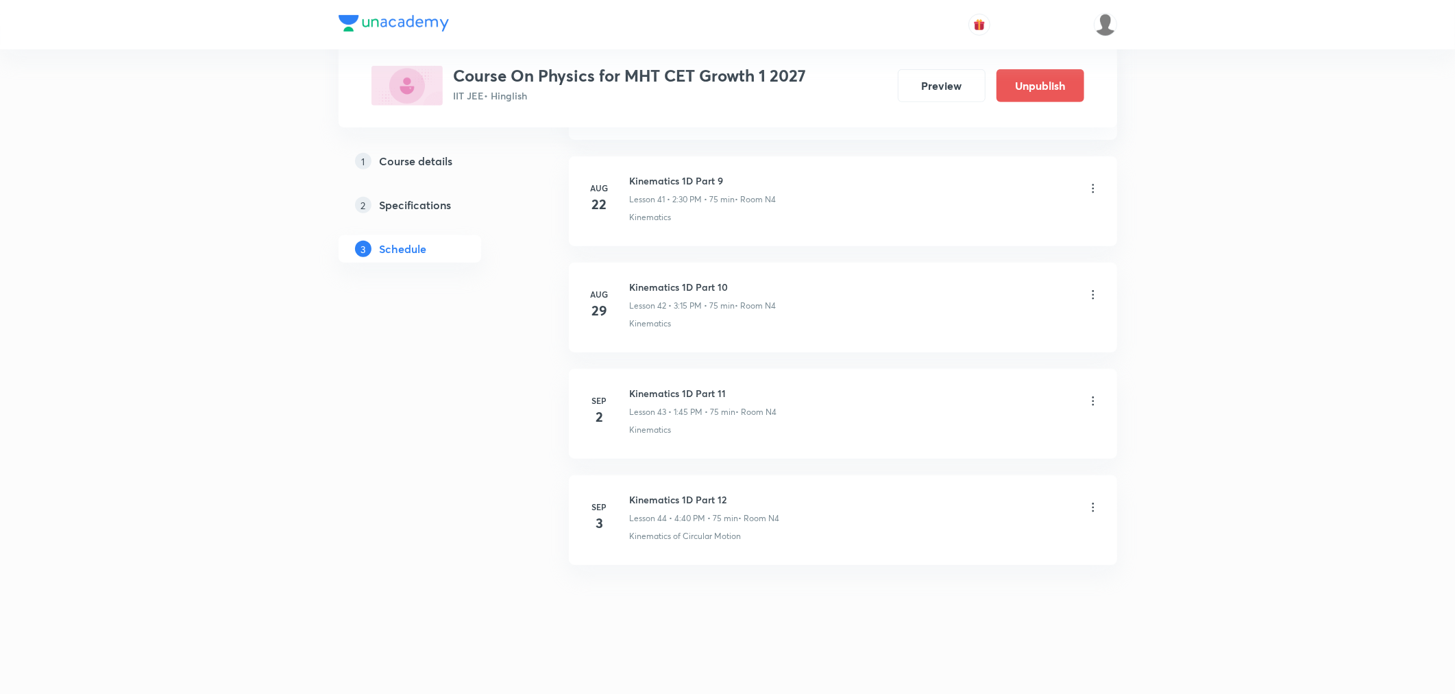
click at [1093, 510] on icon at bounding box center [1093, 507] width 14 height 14
click at [967, 539] on p "Edit" at bounding box center [966, 542] width 17 height 14
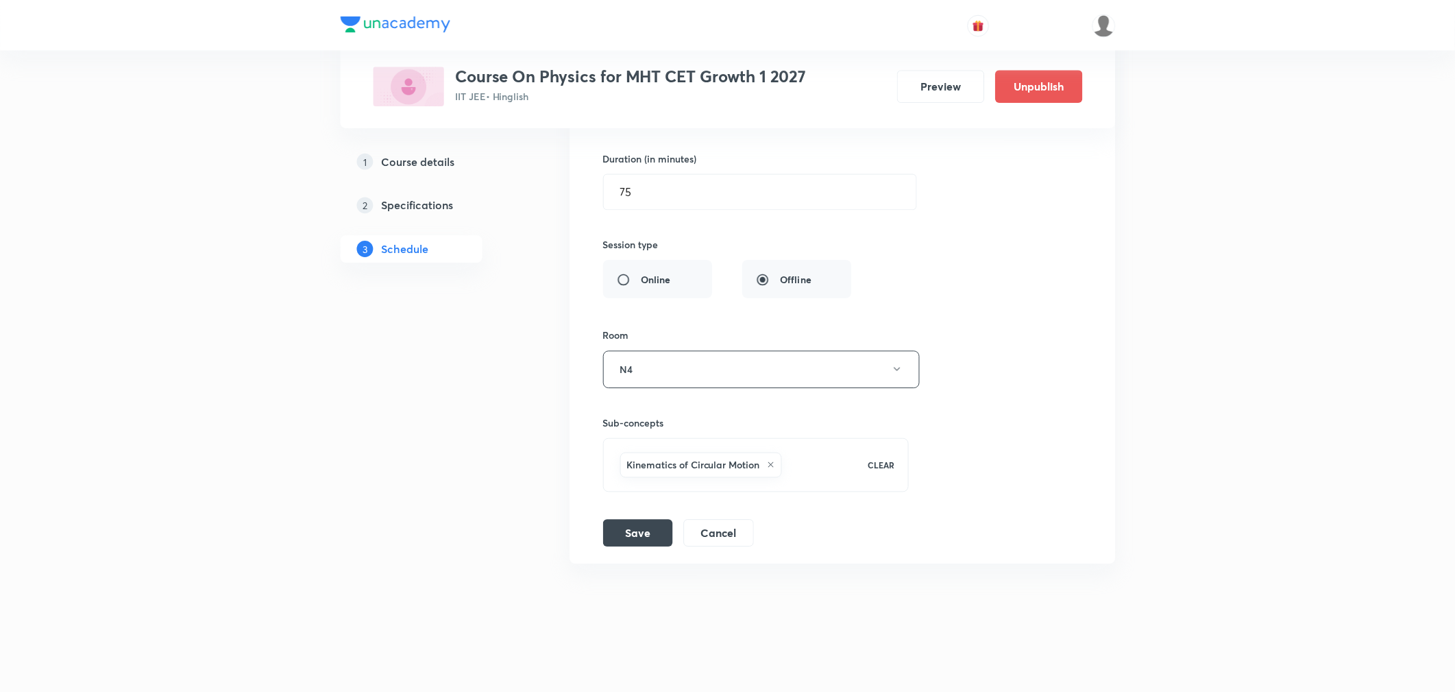
scroll to position [4985, 0]
click at [771, 466] on icon at bounding box center [770, 465] width 5 height 5
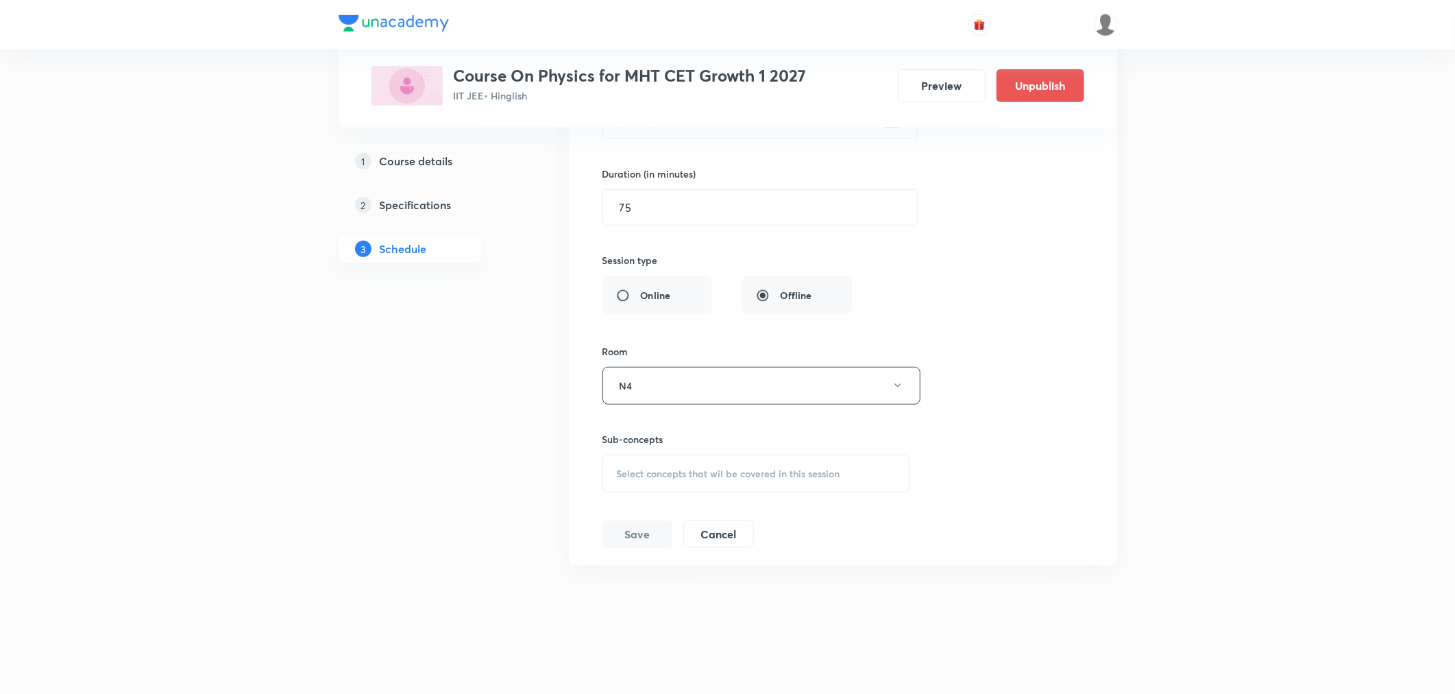
click at [698, 471] on span "Select concepts that wil be covered in this session" at bounding box center [728, 473] width 223 height 11
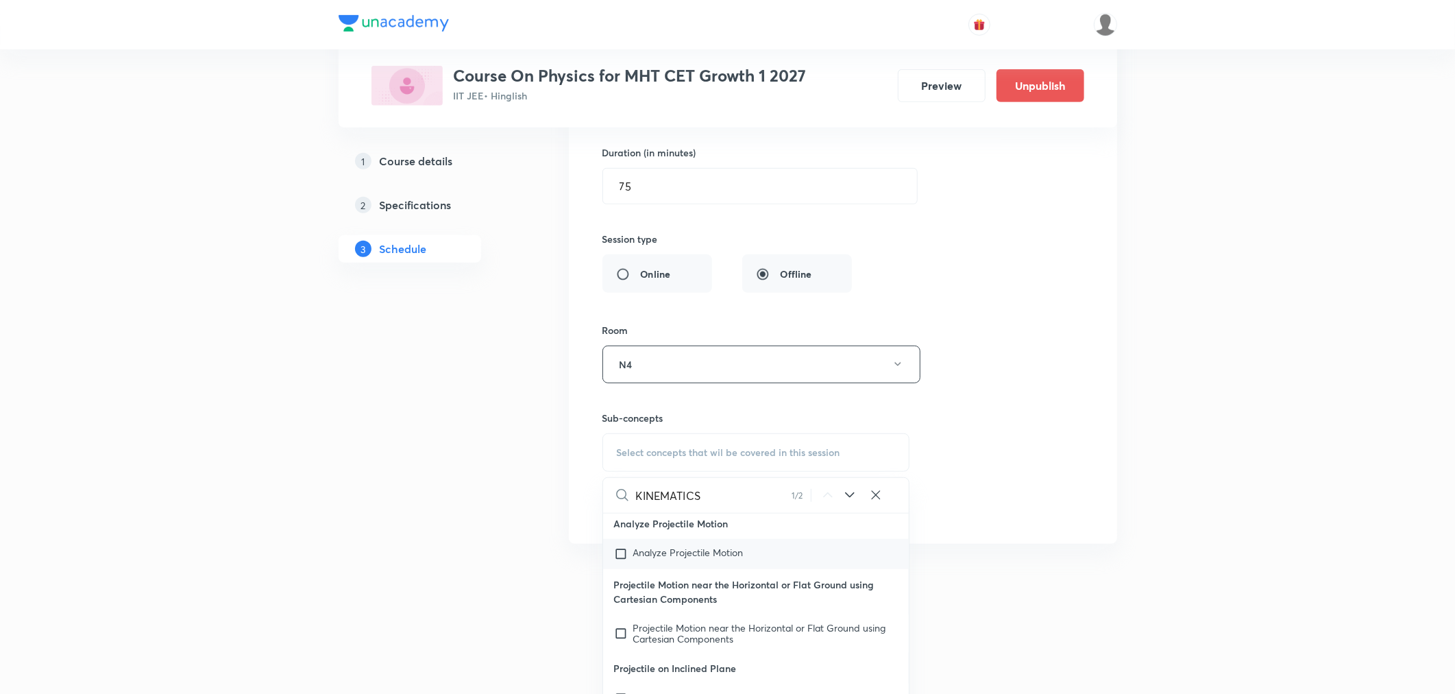
scroll to position [26426, 0]
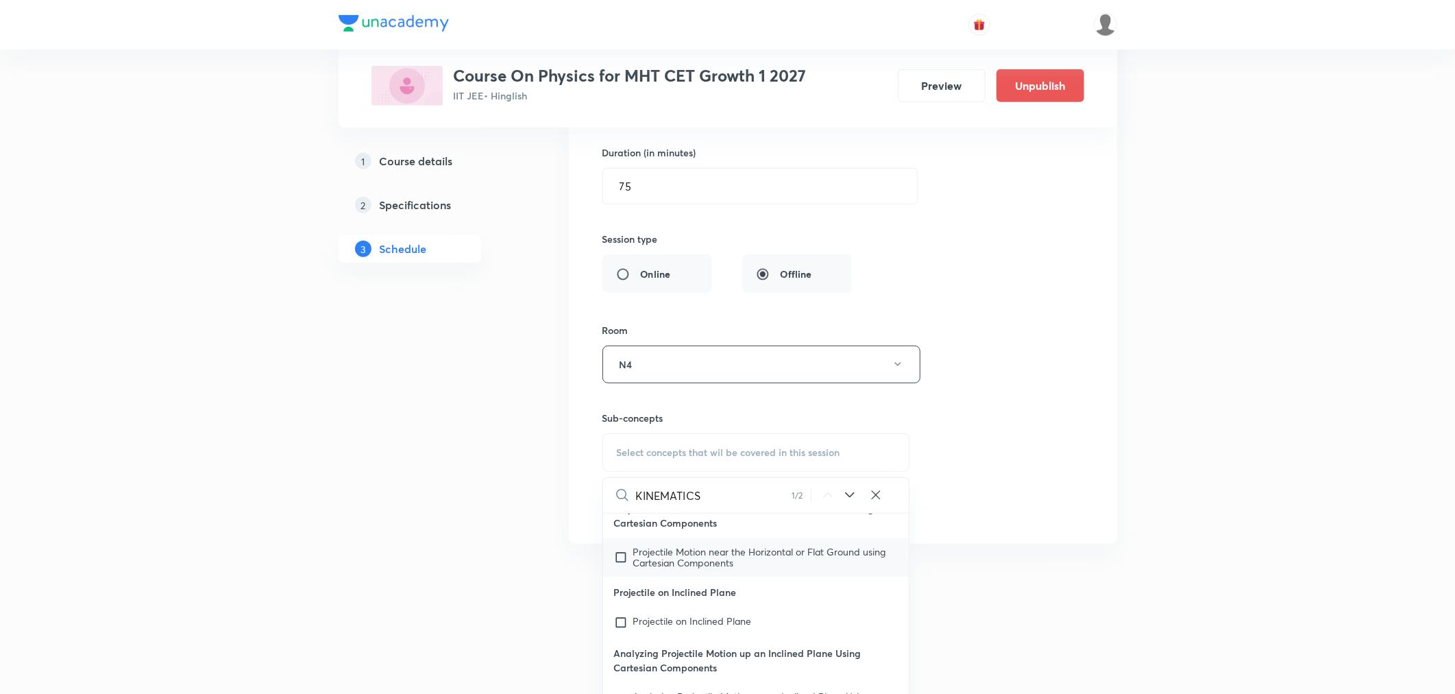
type input "KINEMATICS"
click at [709, 569] on span "Projectile Motion near the Horizontal or Flat Ground using Cartesian Components" at bounding box center [759, 557] width 253 height 24
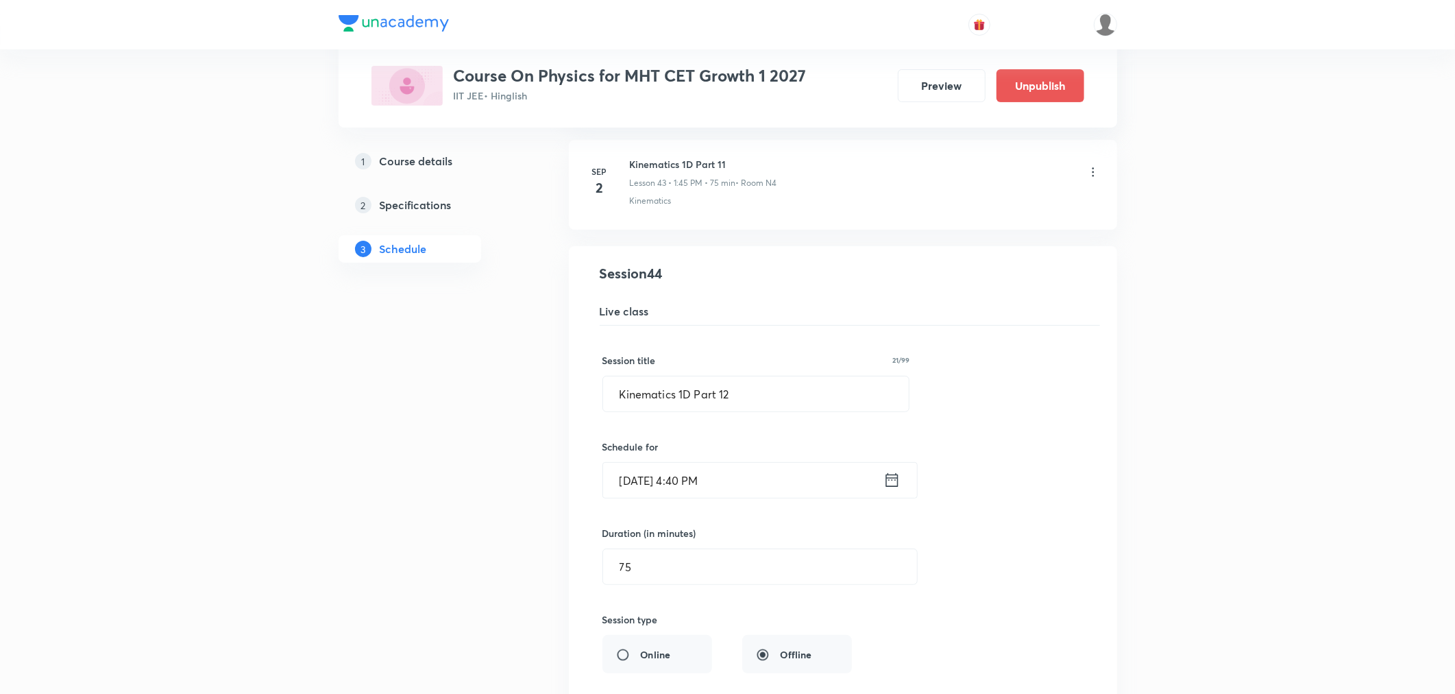
scroll to position [4604, 0]
click at [733, 396] on input "Kinematics 1D Part 12" at bounding box center [756, 394] width 306 height 35
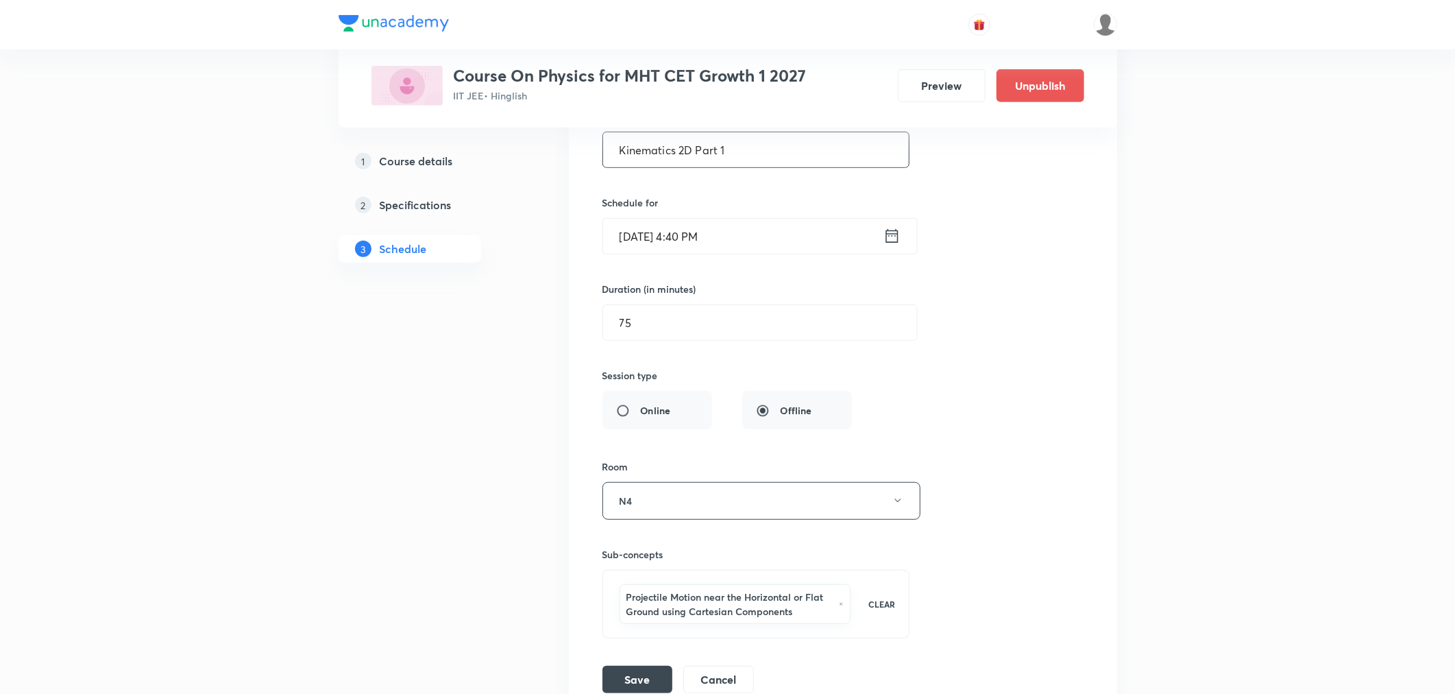
scroll to position [4909, 0]
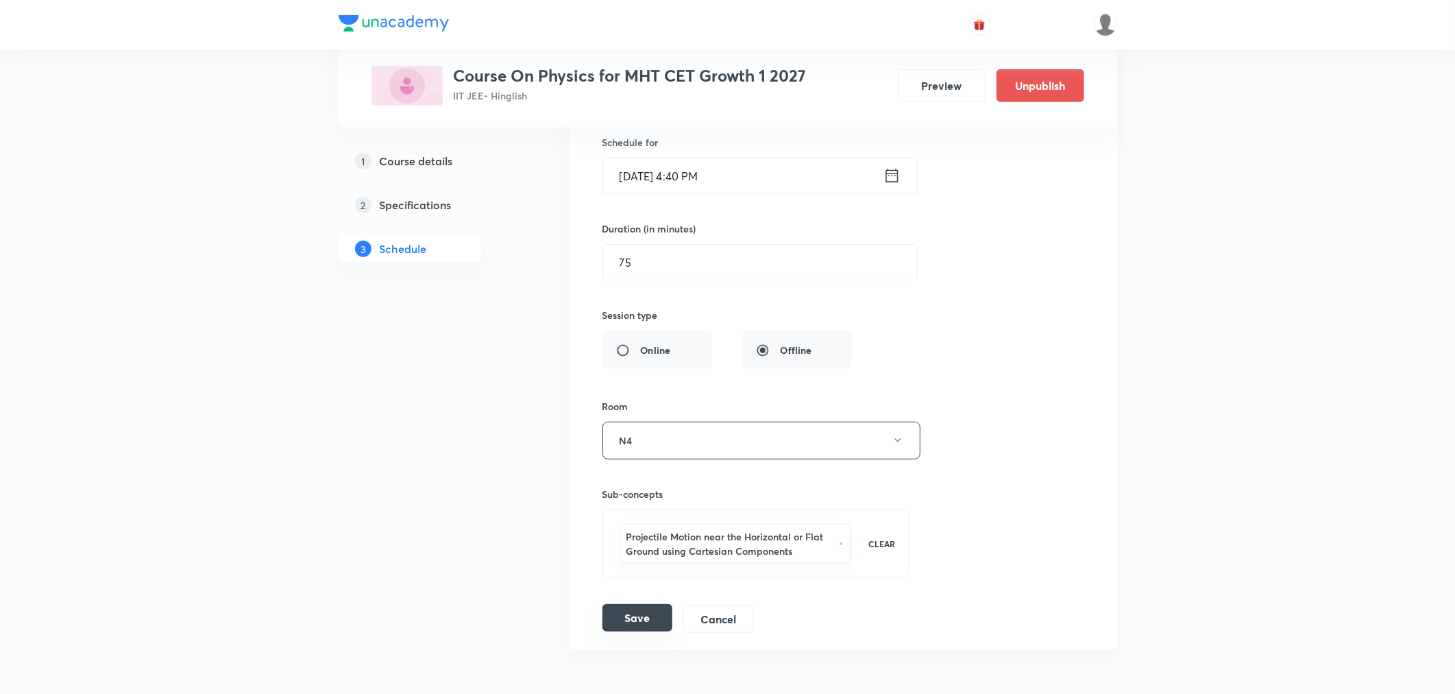
type input "Kinematics 2D Part 1"
click at [631, 627] on button "Save" at bounding box center [638, 617] width 70 height 27
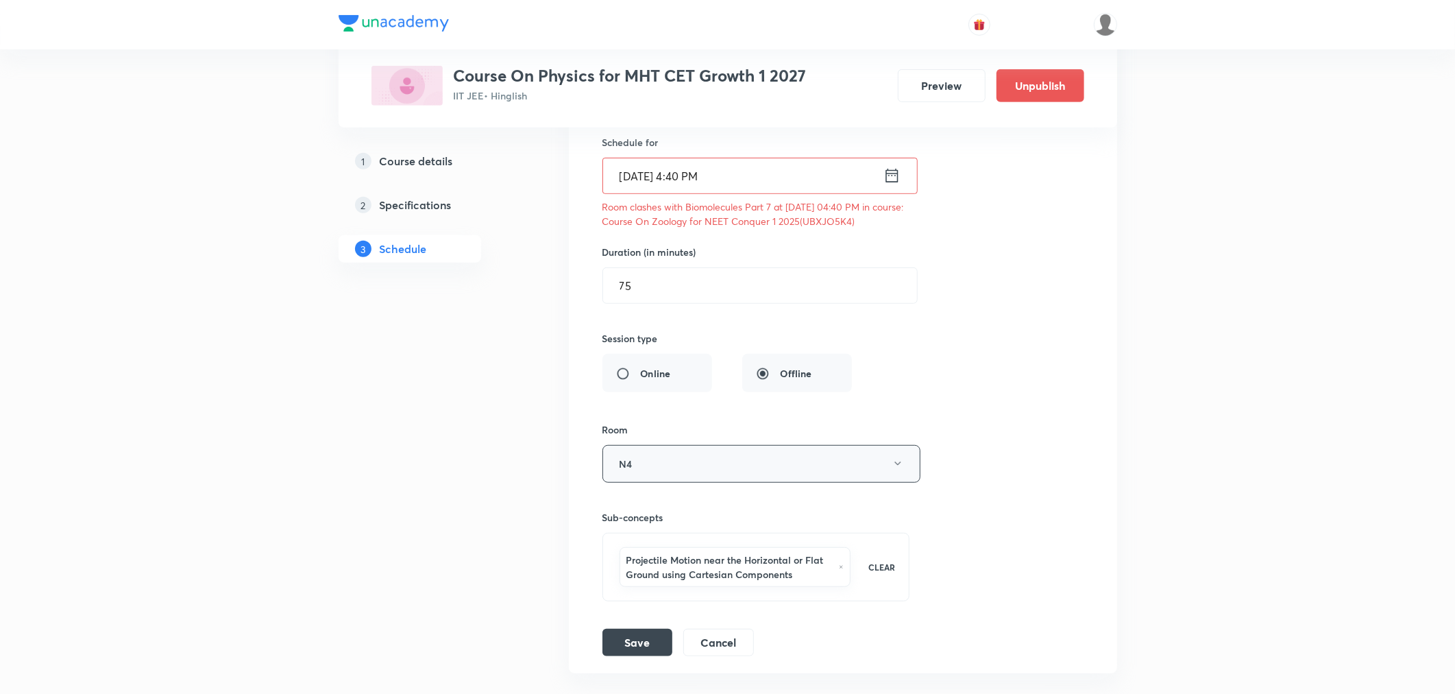
click at [649, 476] on button "N4" at bounding box center [762, 464] width 318 height 38
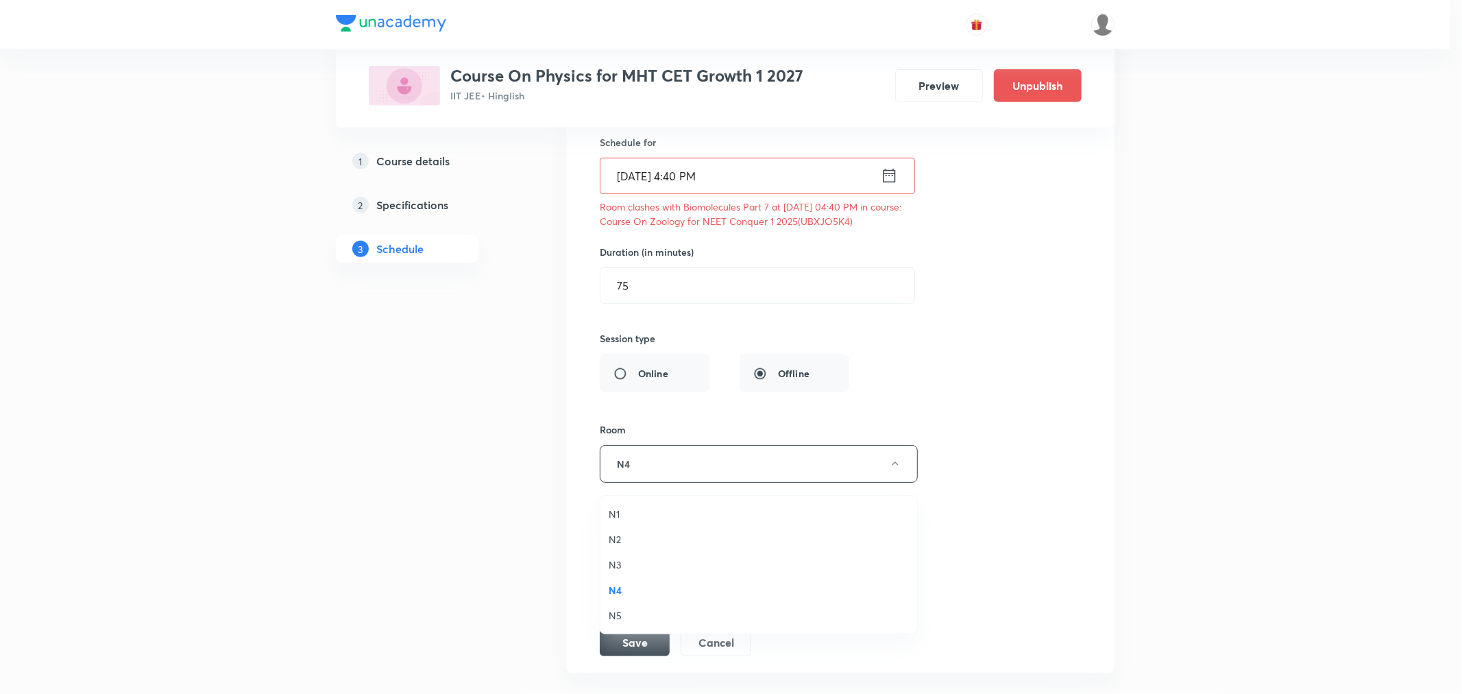
click at [618, 614] on span "N5" at bounding box center [759, 615] width 300 height 14
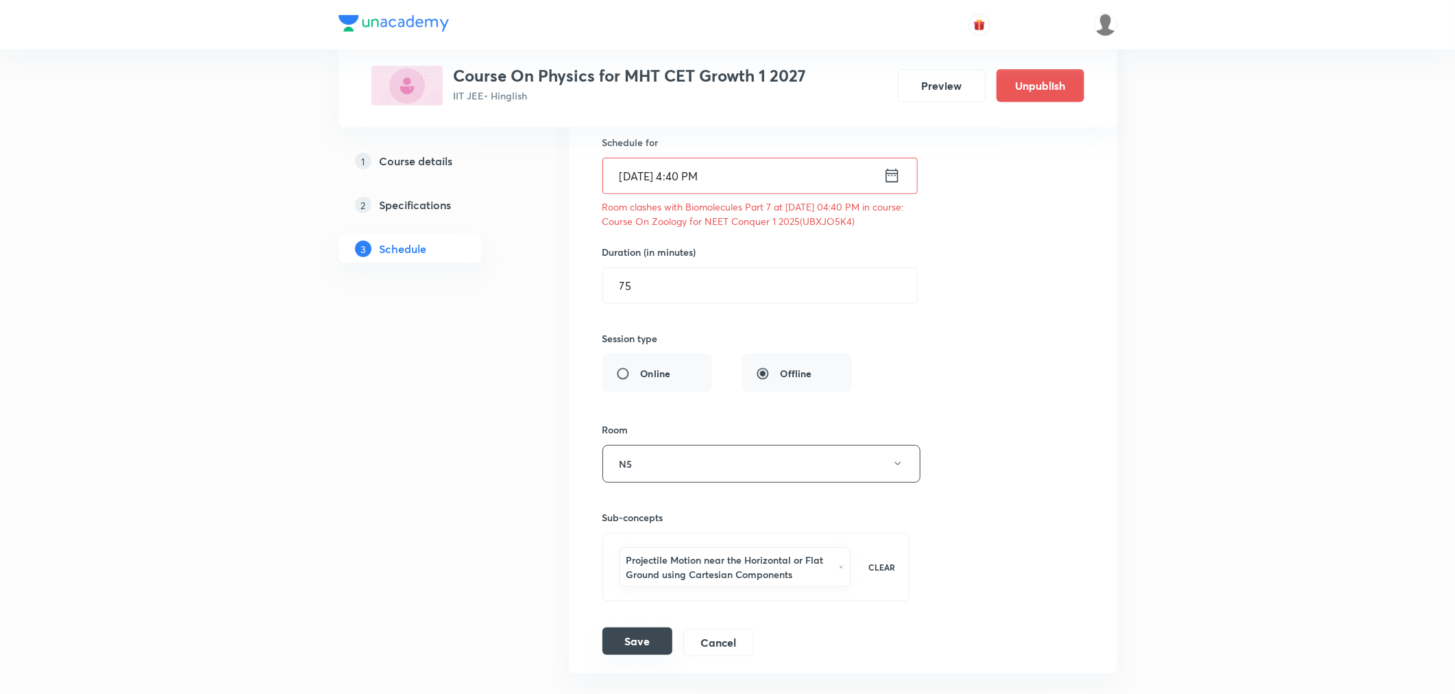
click at [642, 648] on button "Save" at bounding box center [638, 640] width 70 height 27
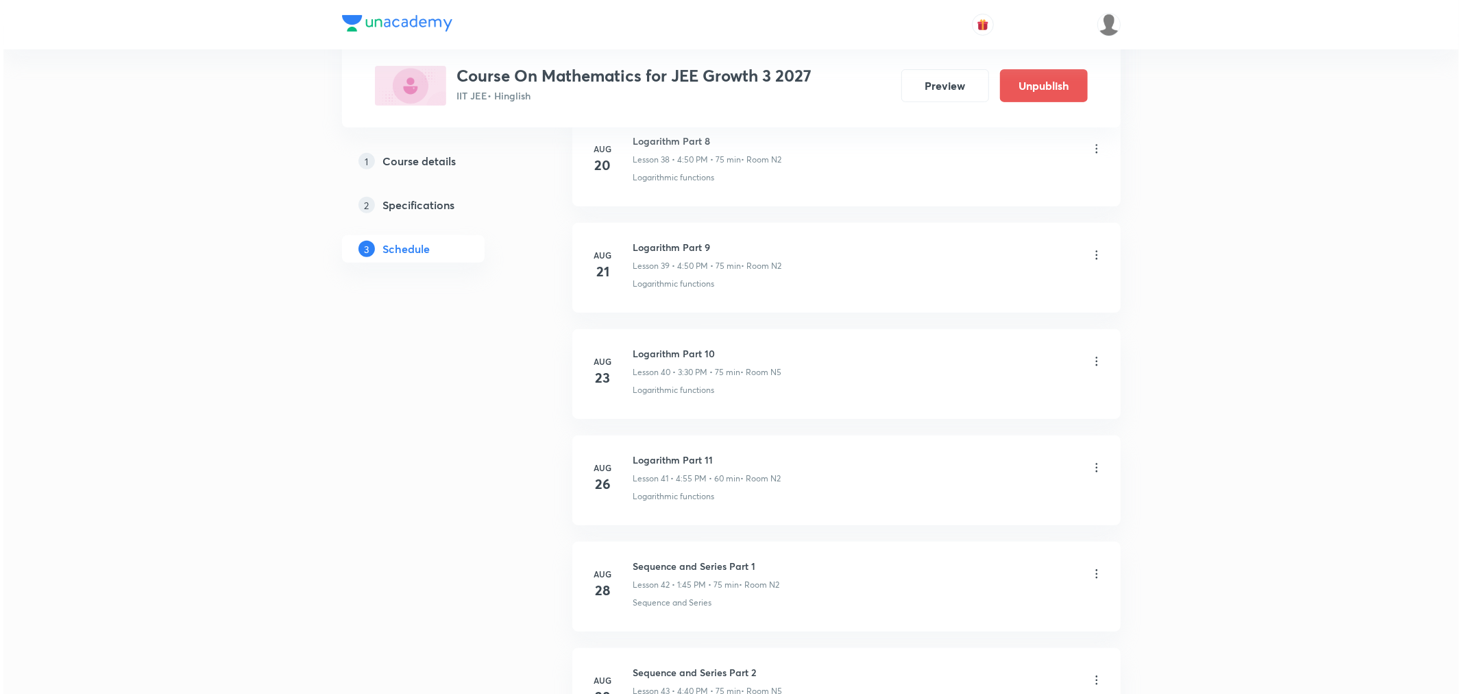
scroll to position [5299, 0]
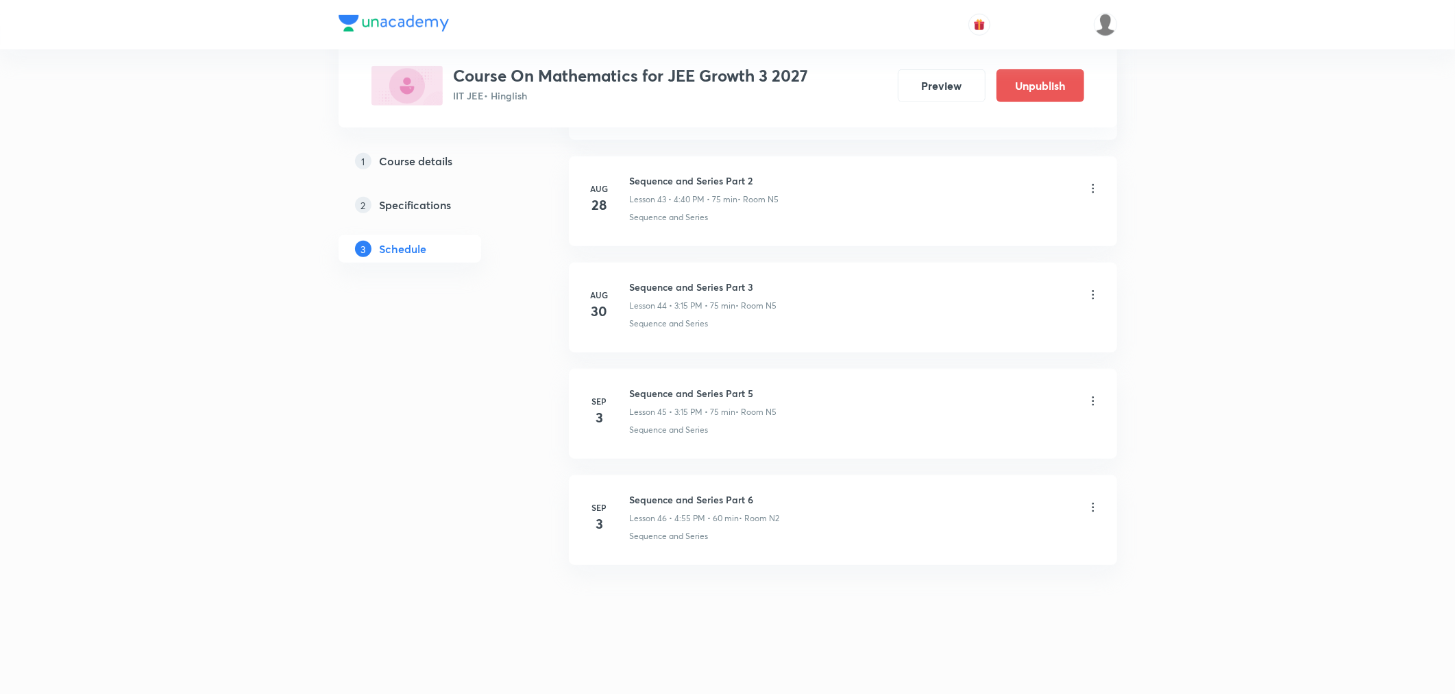
click at [1095, 507] on icon at bounding box center [1093, 507] width 14 height 14
click at [962, 542] on p "Edit" at bounding box center [966, 542] width 17 height 14
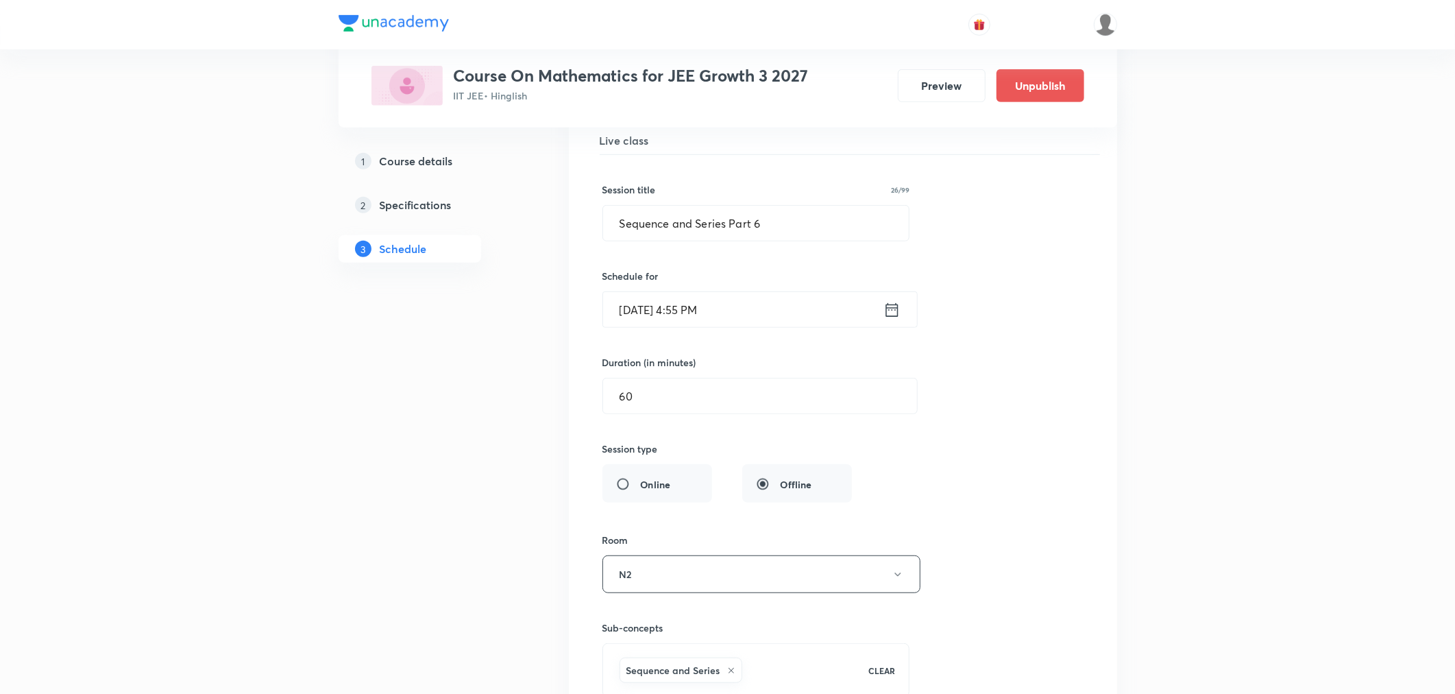
scroll to position [4967, 0]
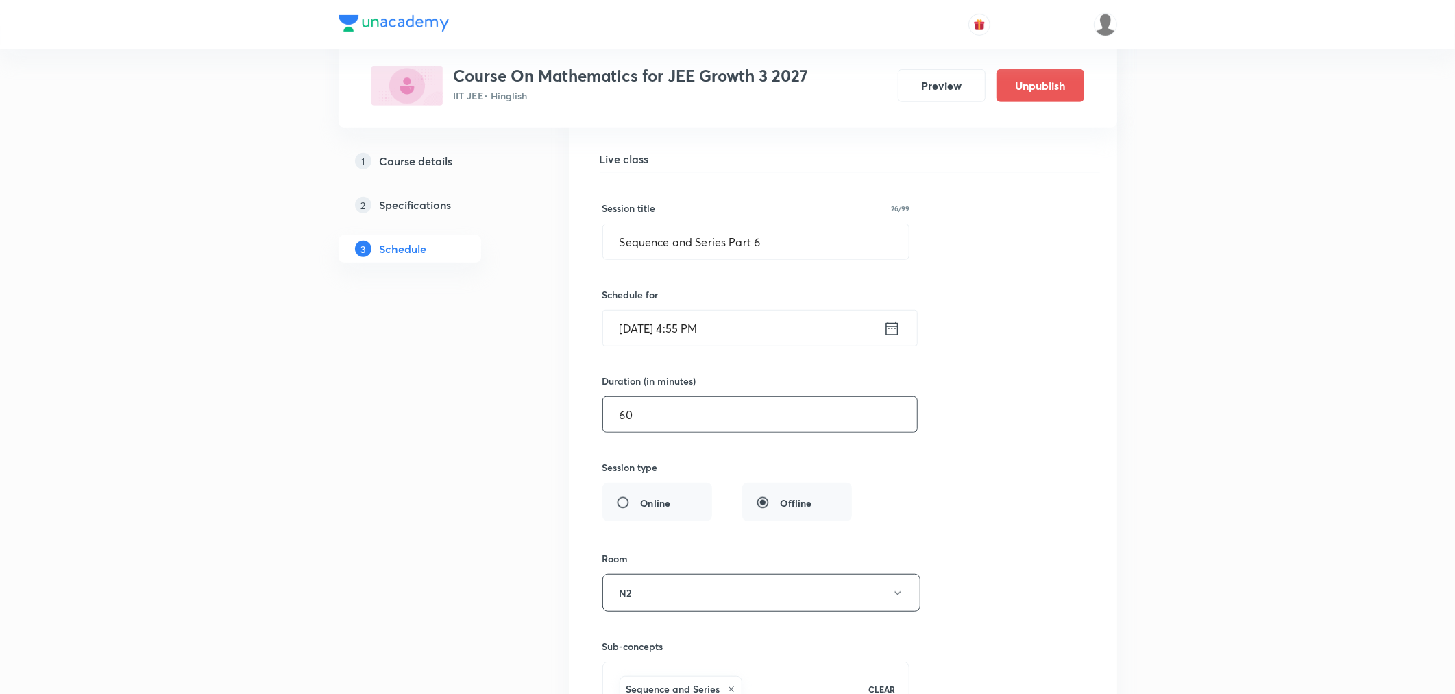
click at [654, 419] on input "60" at bounding box center [760, 414] width 314 height 35
type input "6"
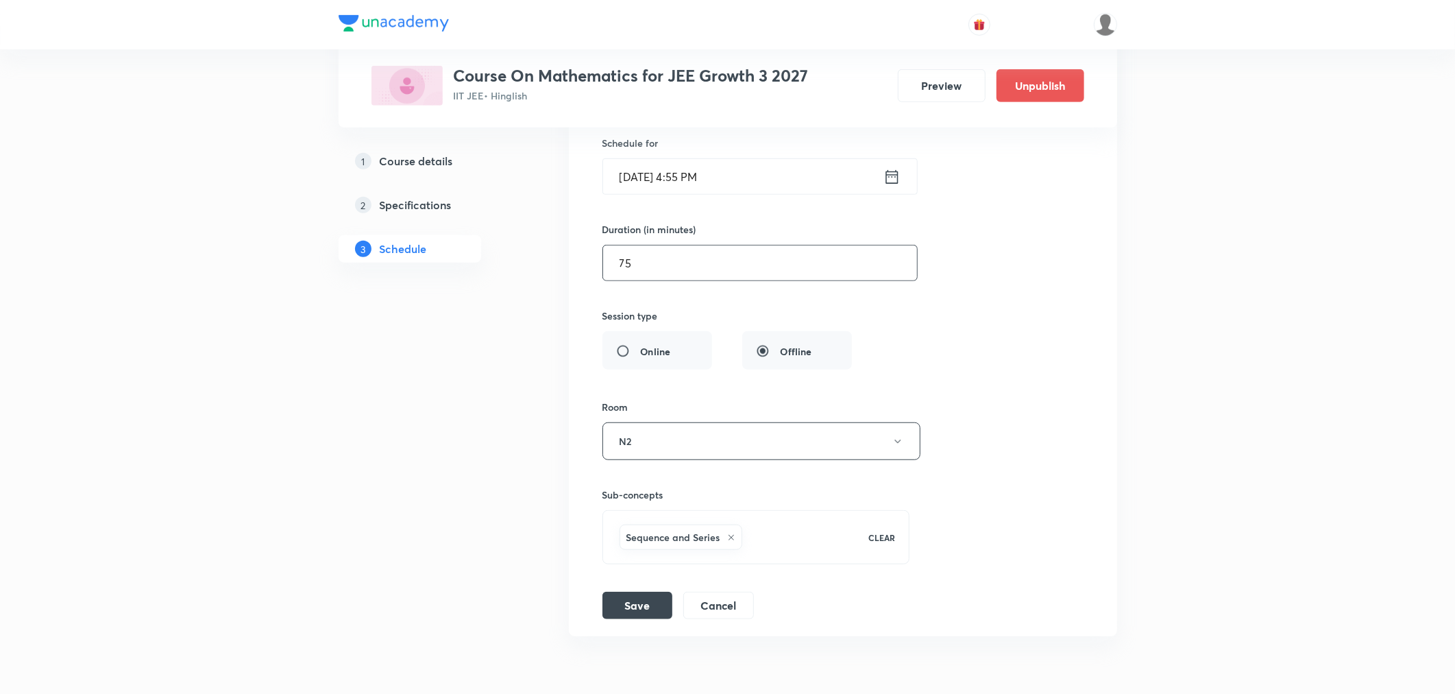
scroll to position [5196, 0]
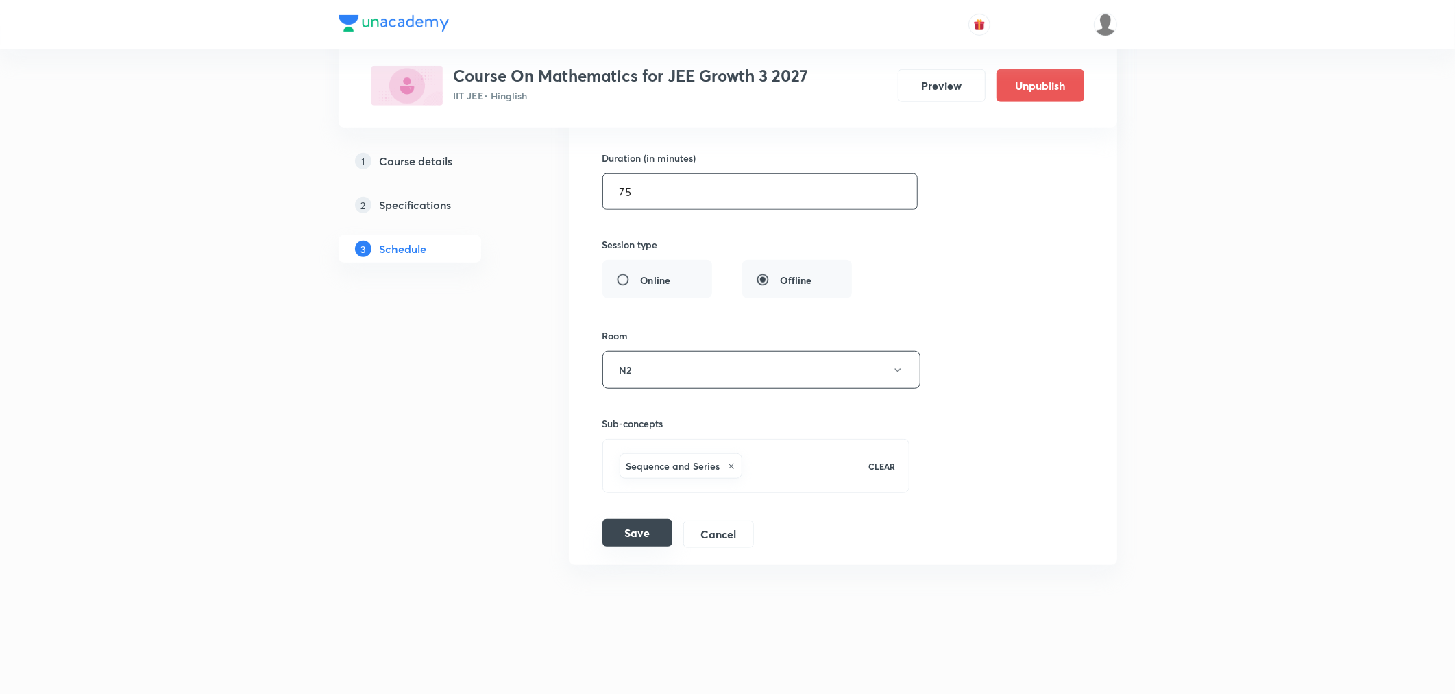
type input "75"
click at [627, 522] on button "Save" at bounding box center [638, 532] width 70 height 27
